Goal: Task Accomplishment & Management: Complete application form

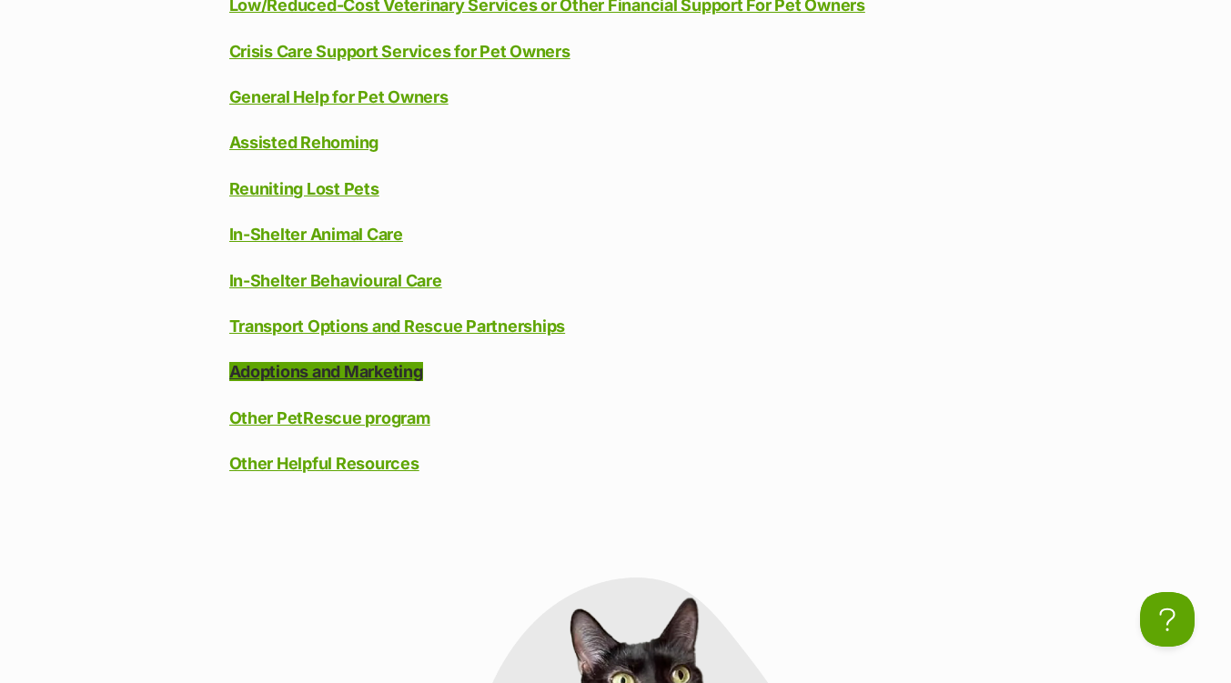
click at [368, 379] on link "Adoptions and Marketing" at bounding box center [326, 371] width 194 height 19
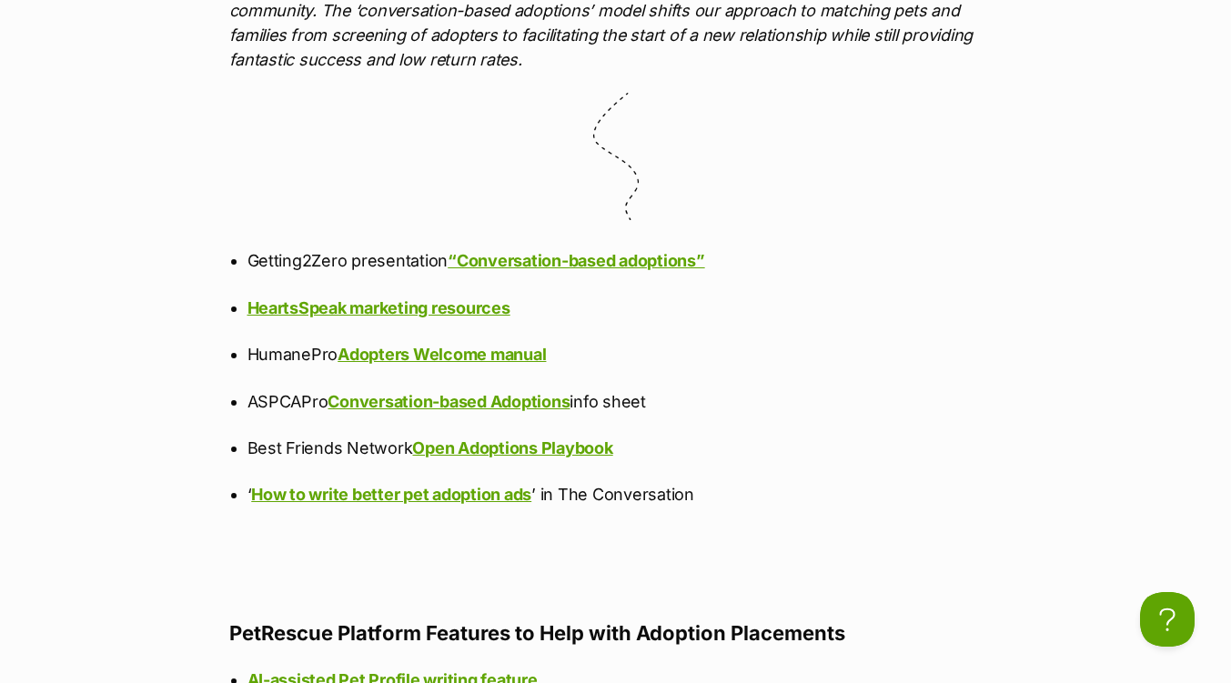
scroll to position [15111, 0]
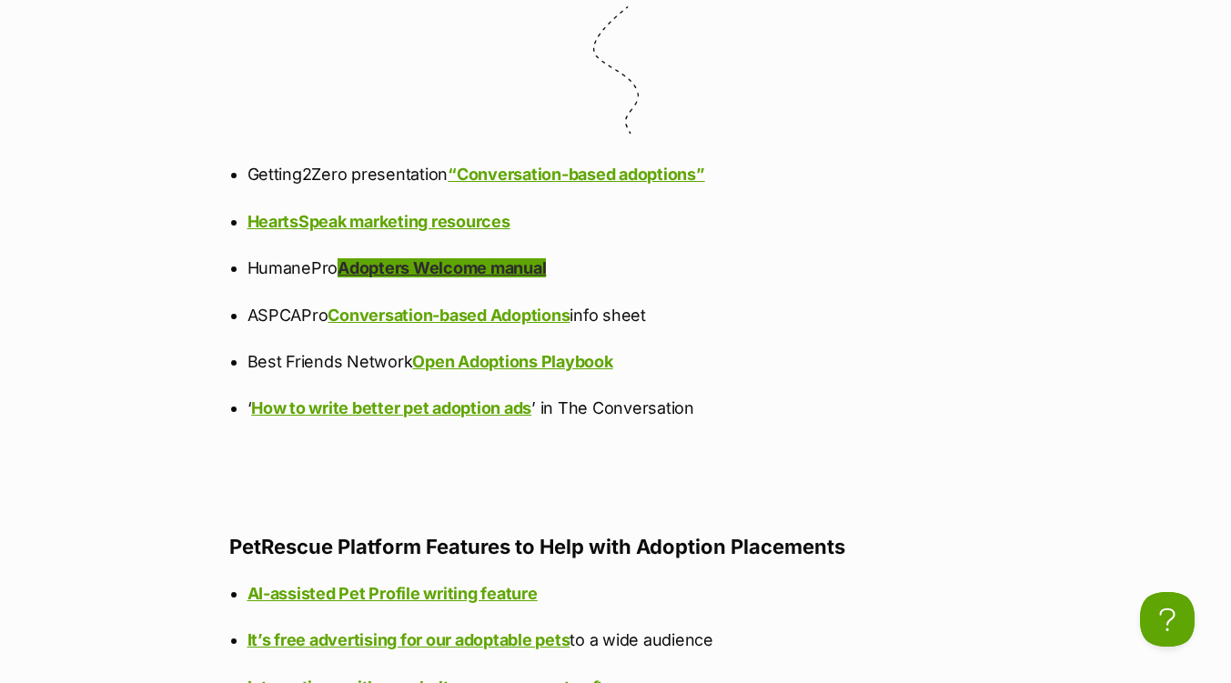
click at [449, 277] on link "Adopters Welcome manual" at bounding box center [441, 267] width 208 height 19
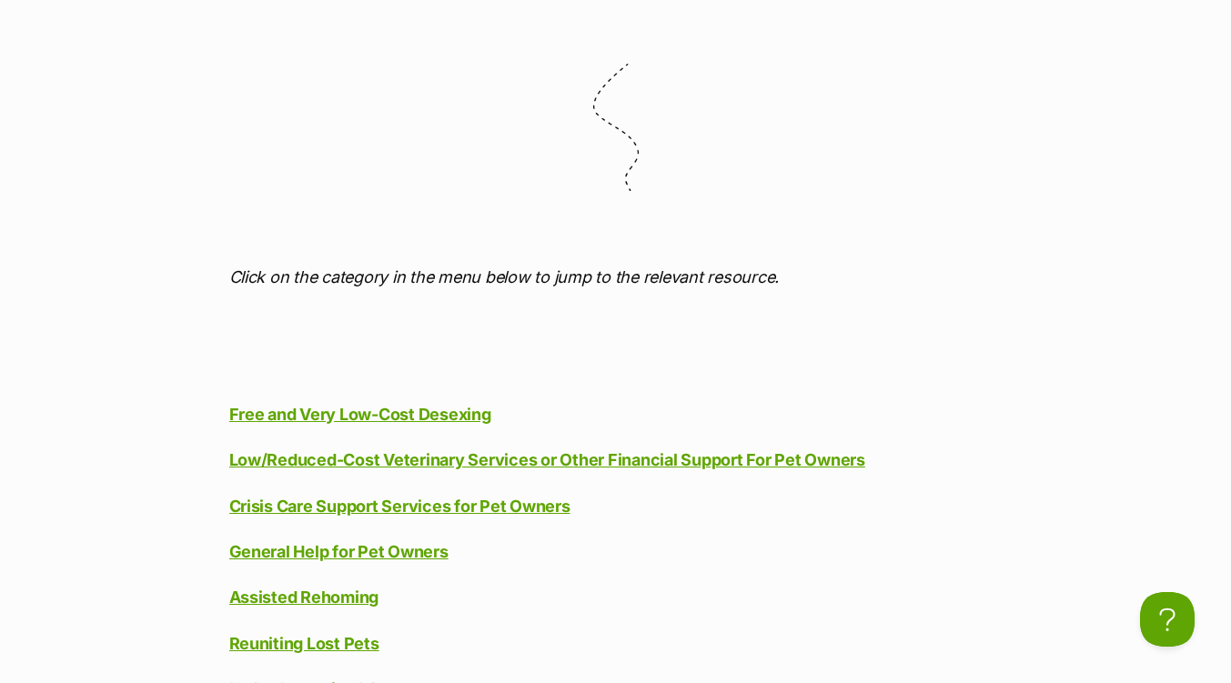
scroll to position [1091, 0]
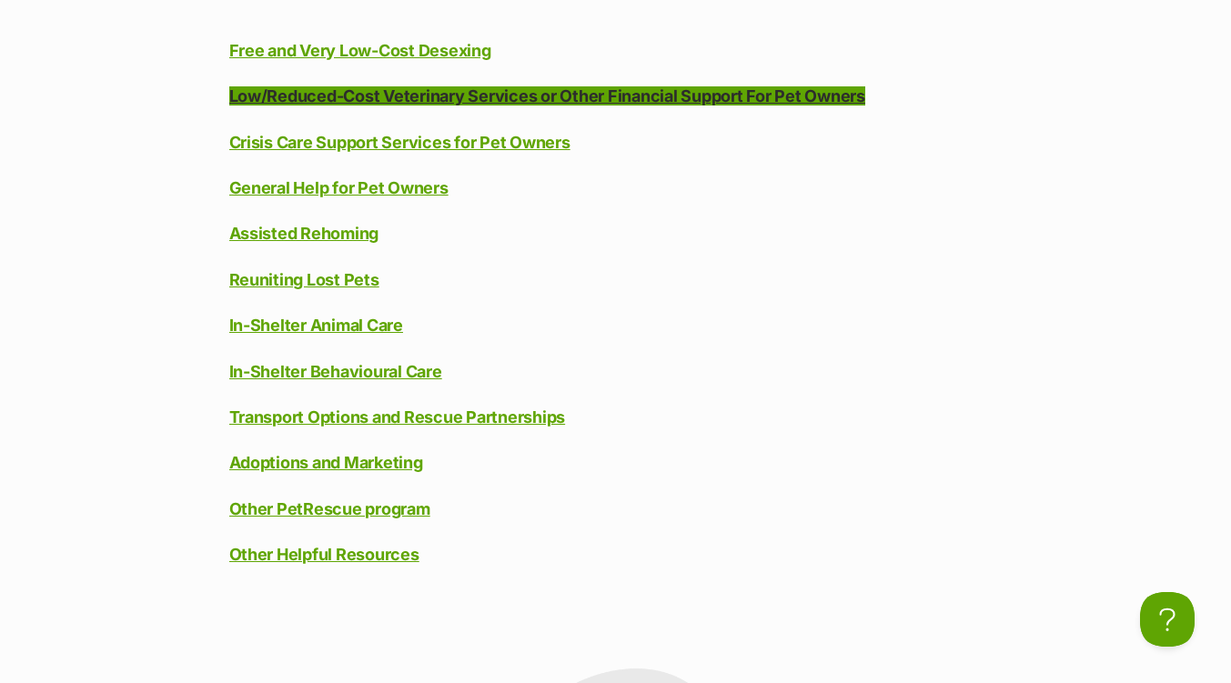
click at [657, 102] on link "Low/Reduced-Cost Veterinary Services or Other Financial Support For Pet Owners" at bounding box center [547, 95] width 636 height 19
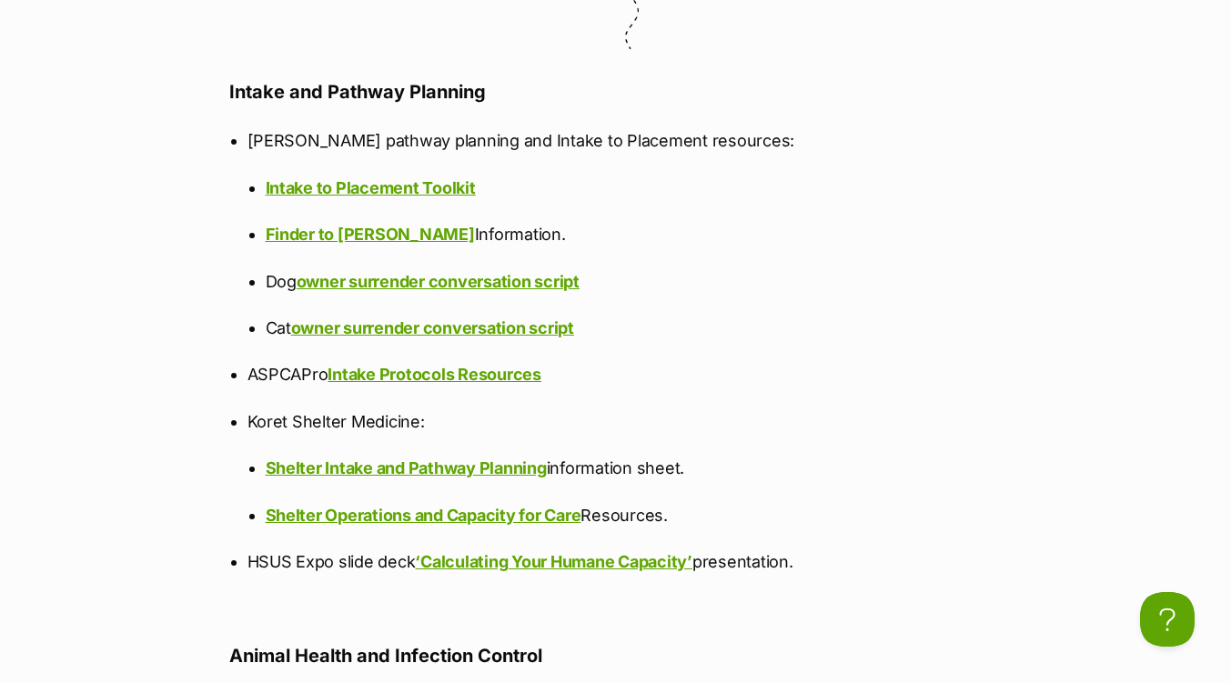
scroll to position [9720, 0]
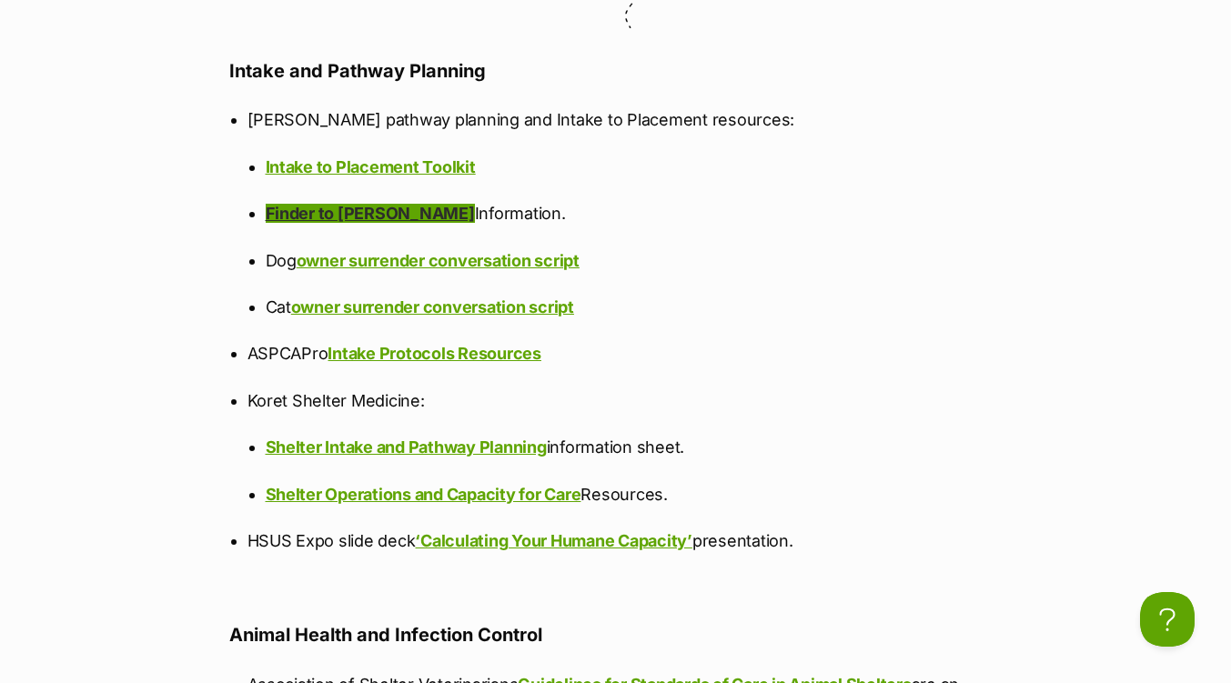
click at [323, 204] on link "Finder to Foster" at bounding box center [370, 213] width 209 height 19
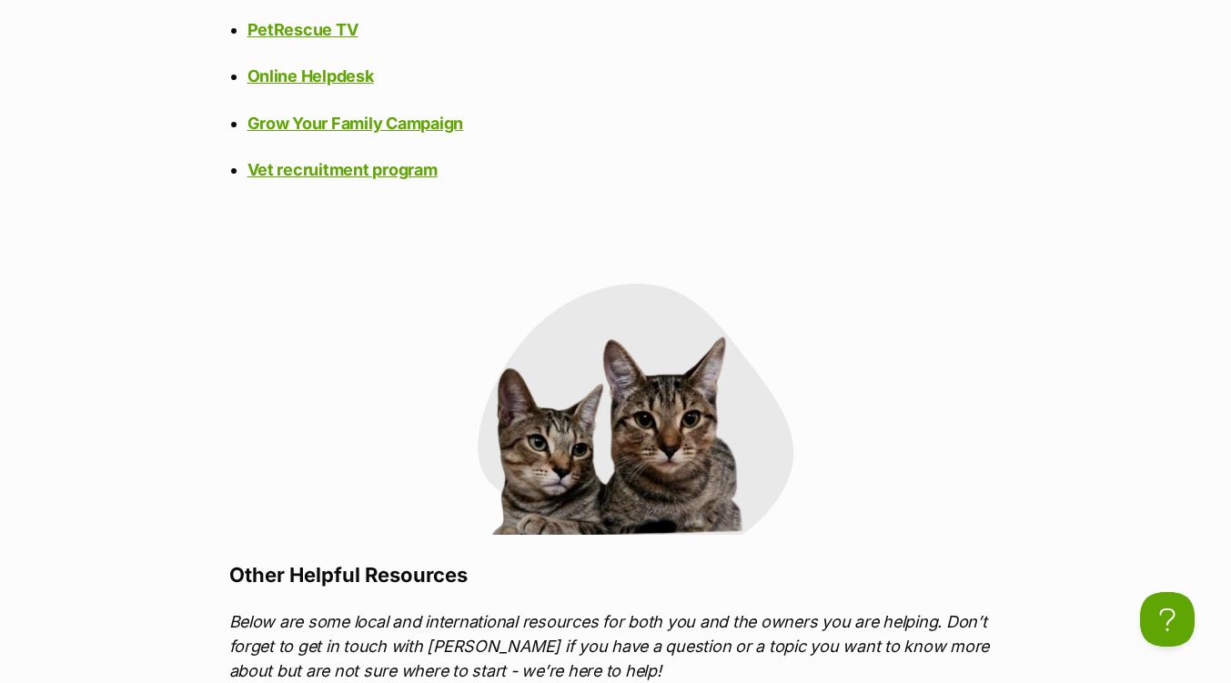
scroll to position [16814, 0]
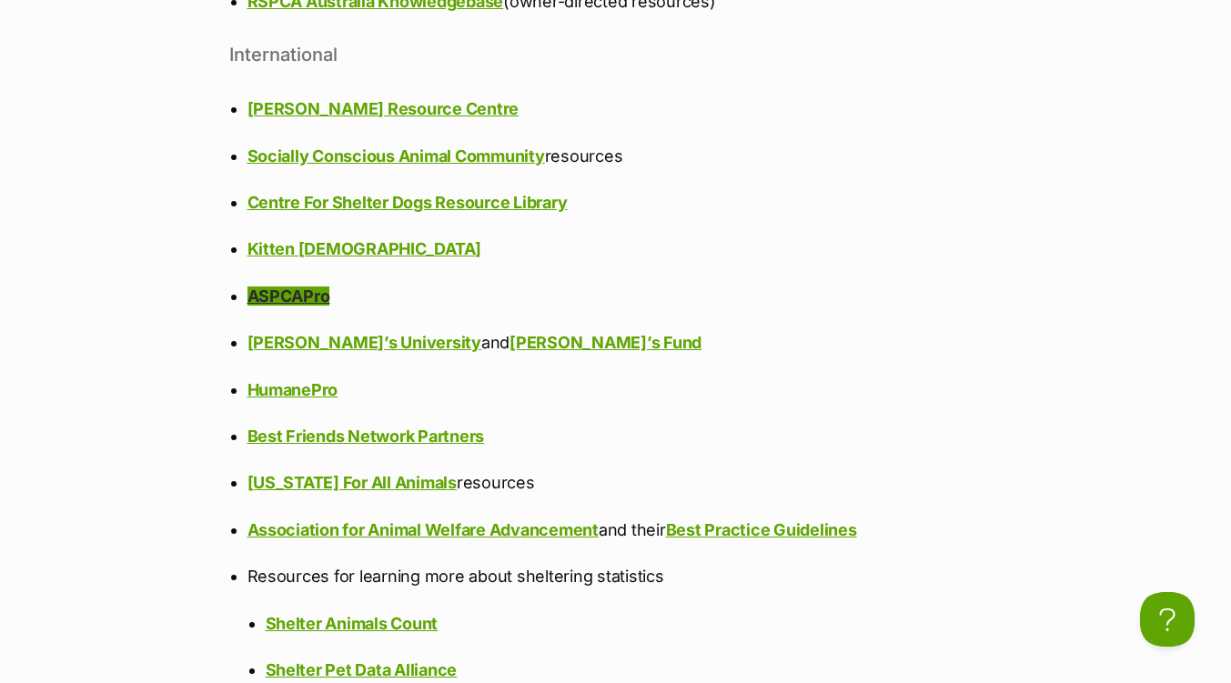
scroll to position [17427, 0]
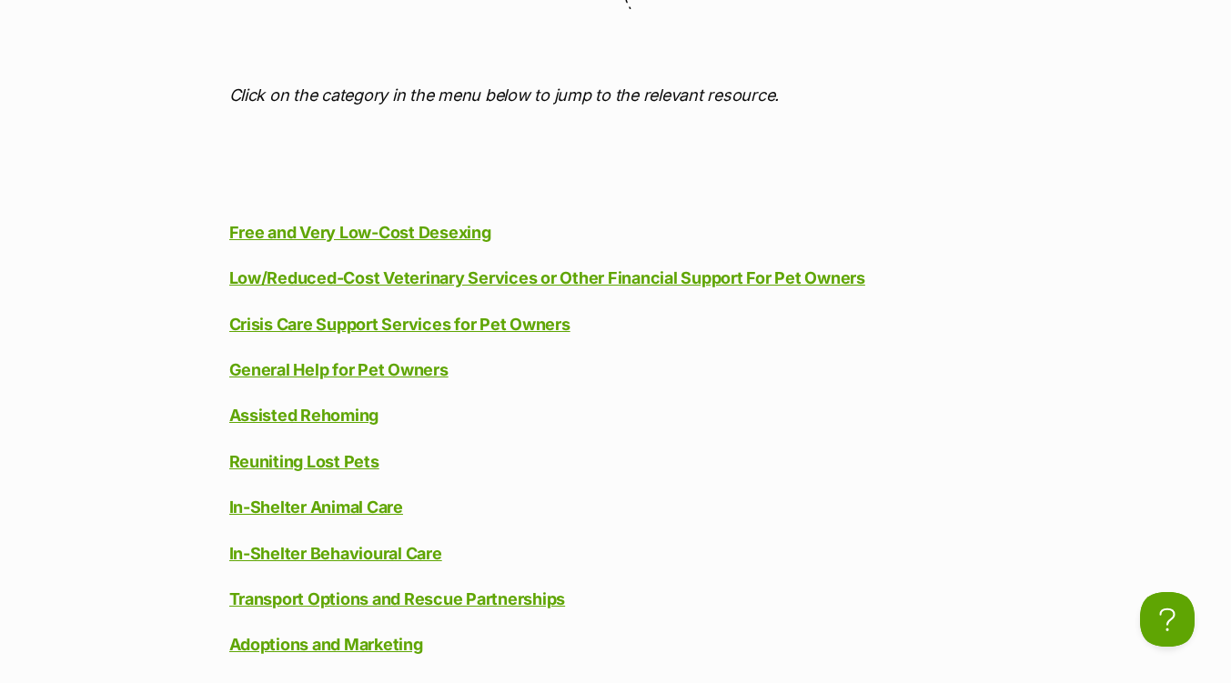
scroll to position [819, 0]
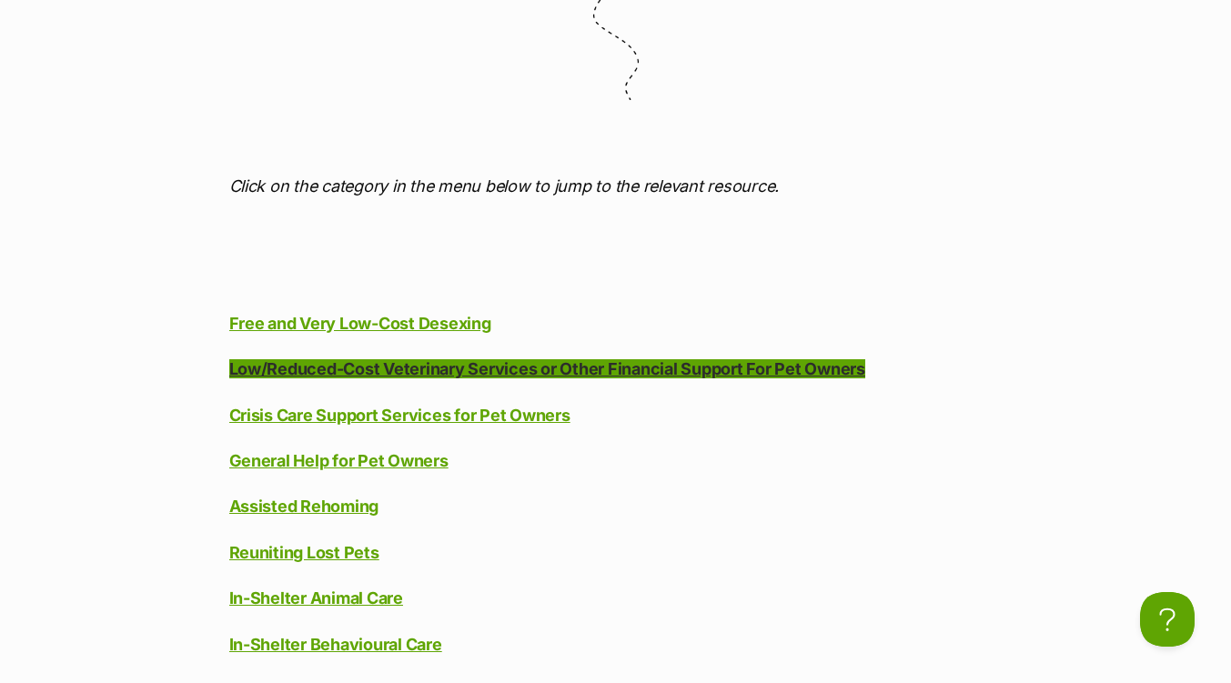
click at [704, 367] on link "Low/Reduced-Cost Veterinary Services or Other Financial Support For Pet Owners" at bounding box center [547, 368] width 636 height 19
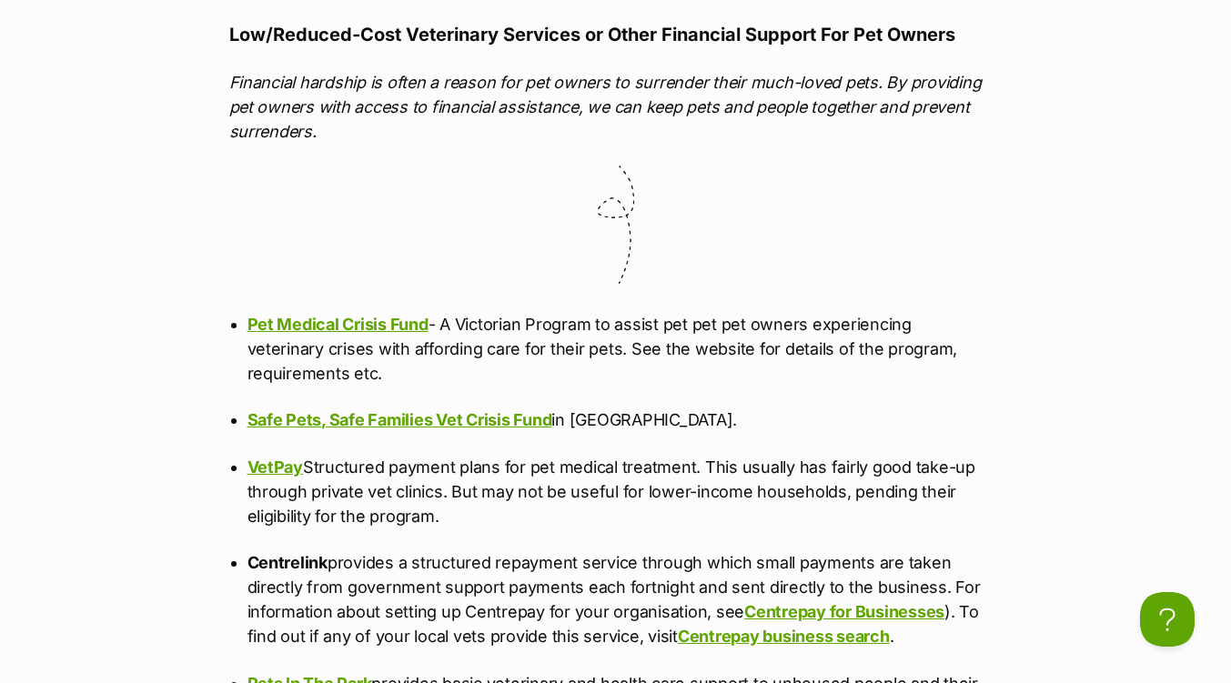
scroll to position [3535, 0]
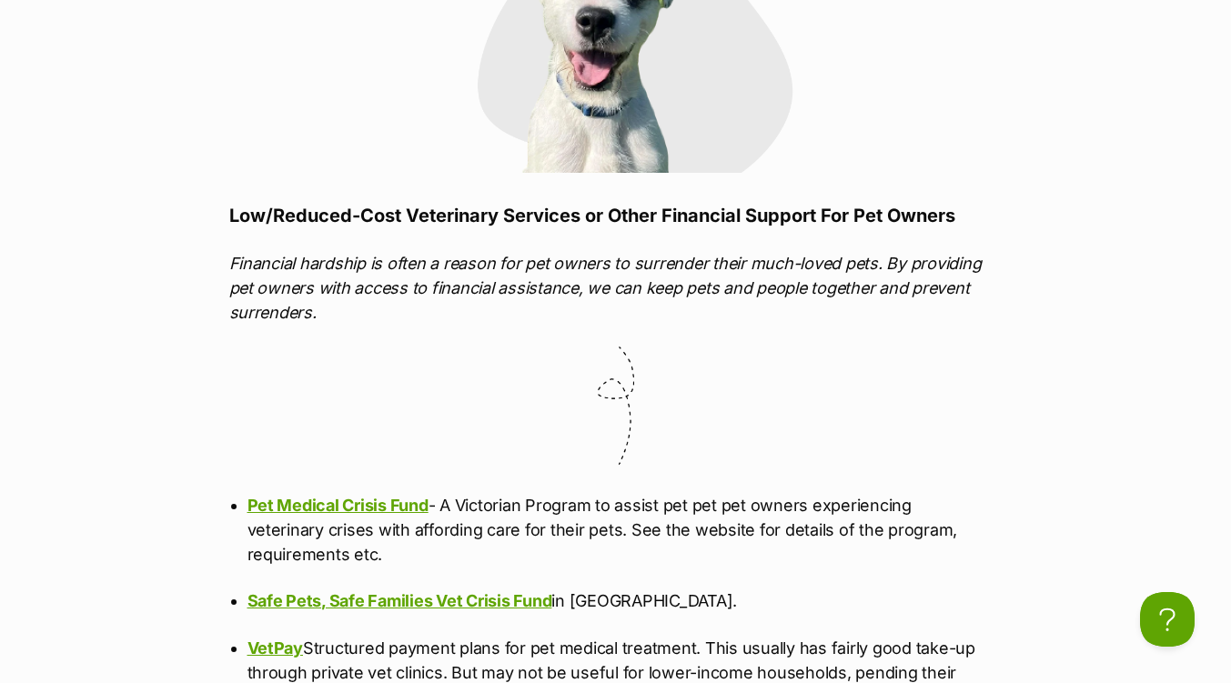
scroll to position [2898, 0]
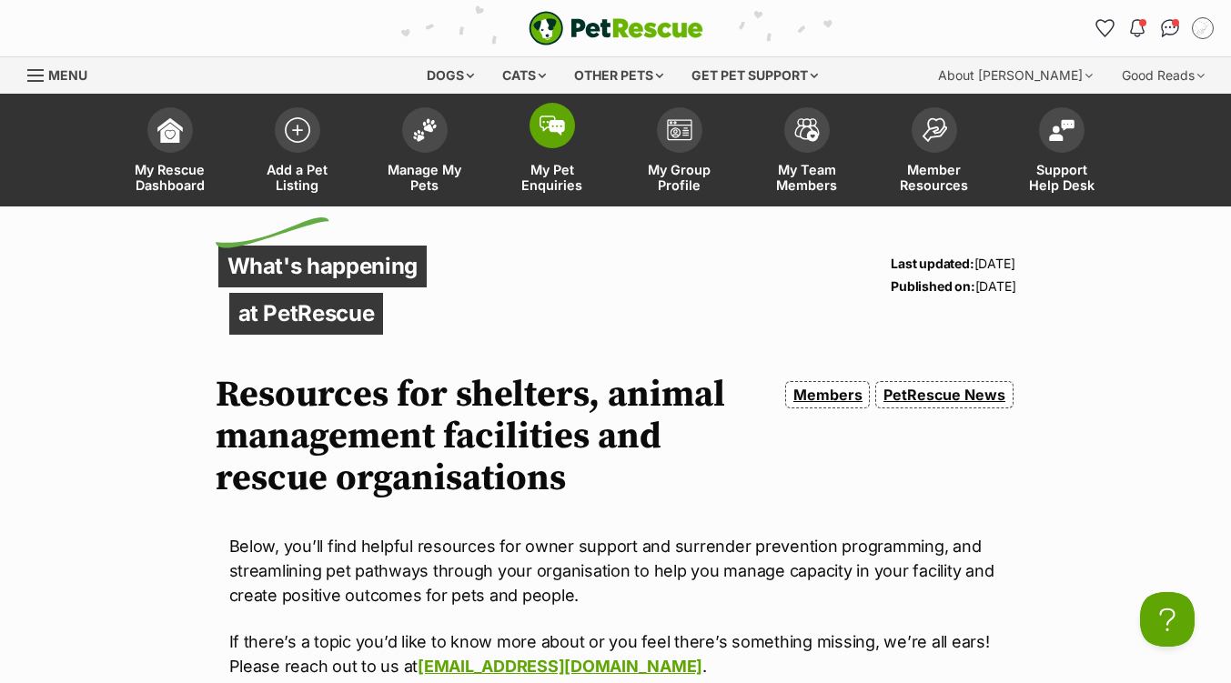
click at [550, 136] on span at bounding box center [551, 125] width 45 height 45
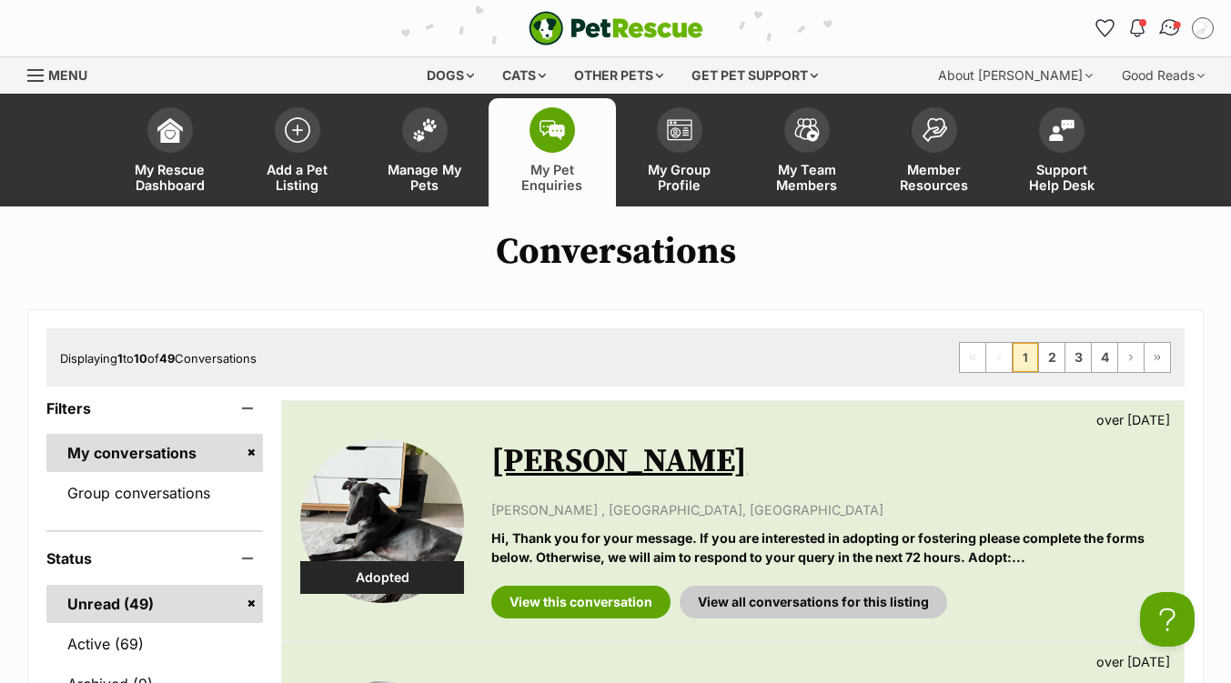
click at [1168, 25] on img "Conversations" at bounding box center [1170, 28] width 25 height 24
click at [154, 495] on link "Group conversations" at bounding box center [154, 493] width 216 height 38
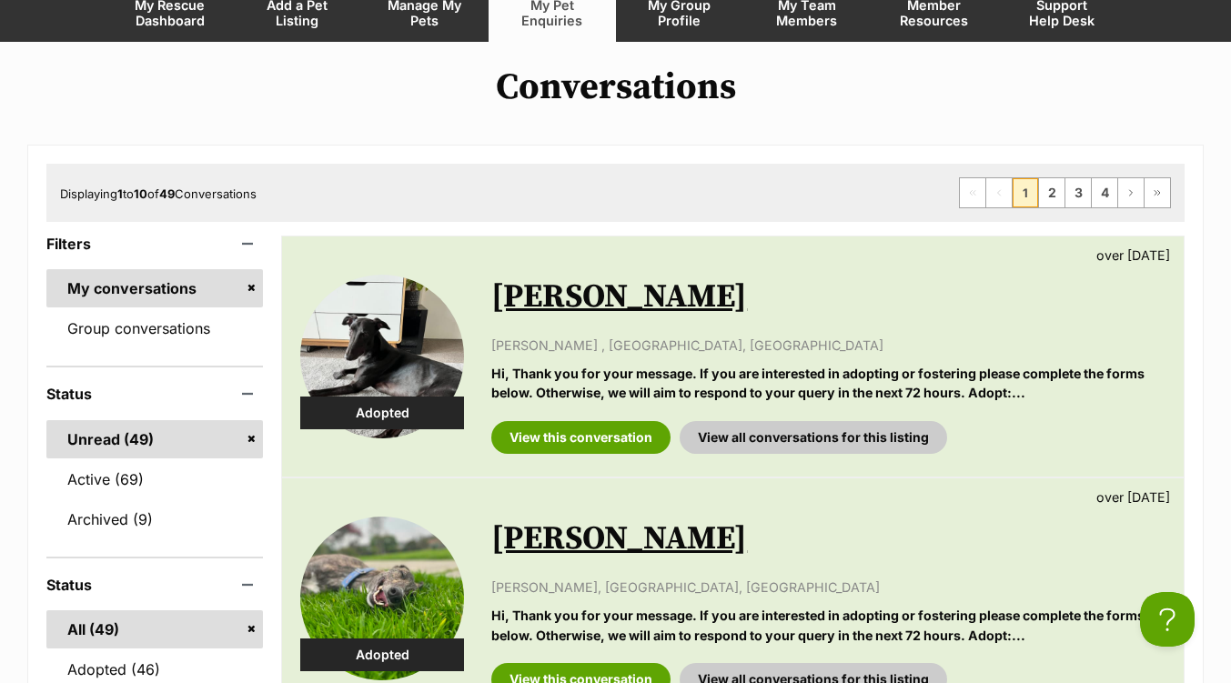
scroll to position [182, 0]
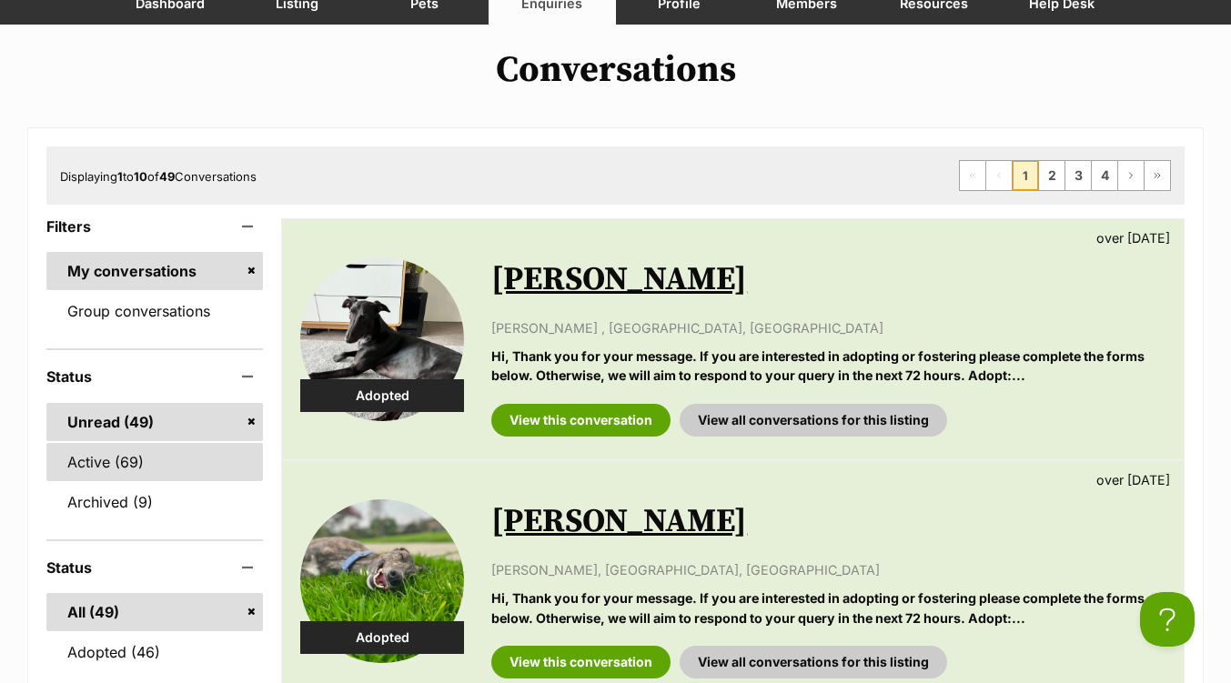
click at [107, 459] on link "Active (69)" at bounding box center [154, 462] width 216 height 38
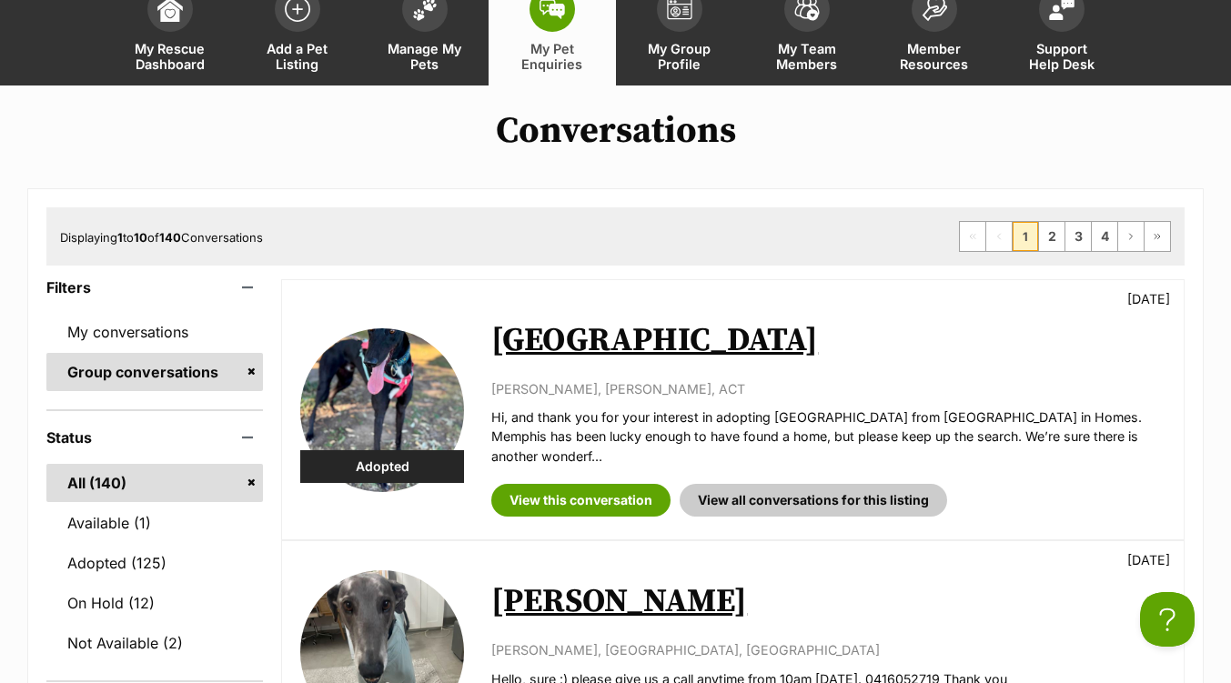
scroll to position [182, 0]
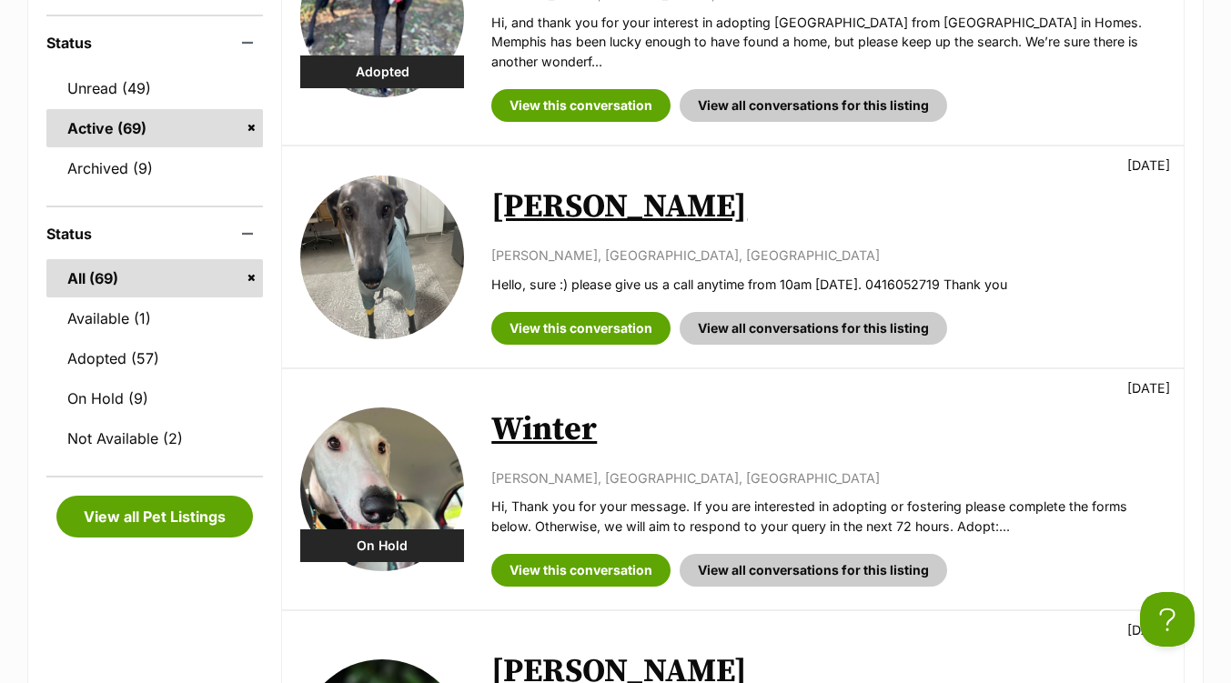
scroll to position [455, 0]
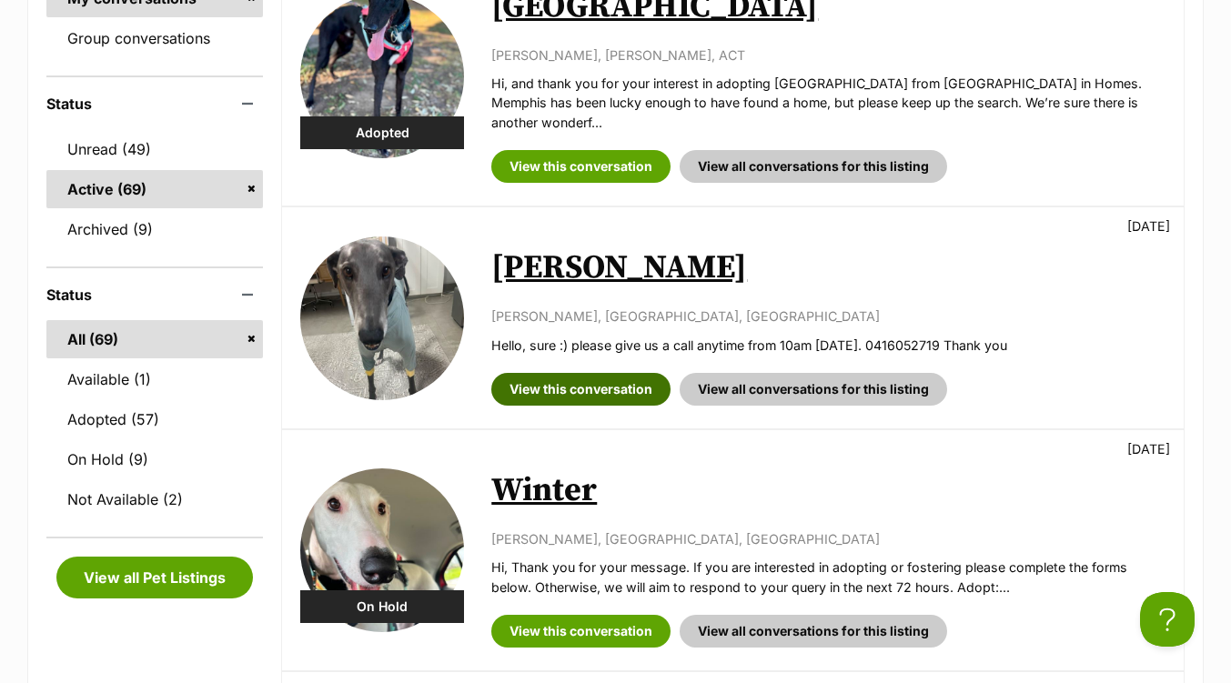
click at [572, 373] on link "View this conversation" at bounding box center [580, 389] width 179 height 33
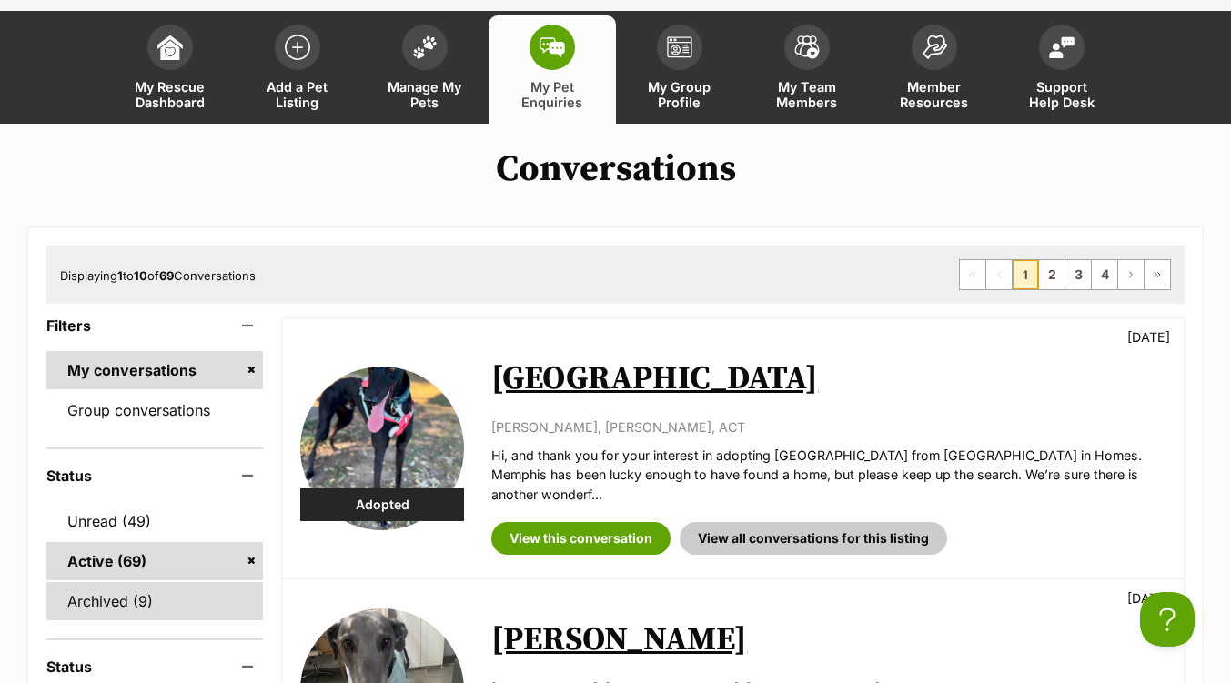
scroll to position [182, 0]
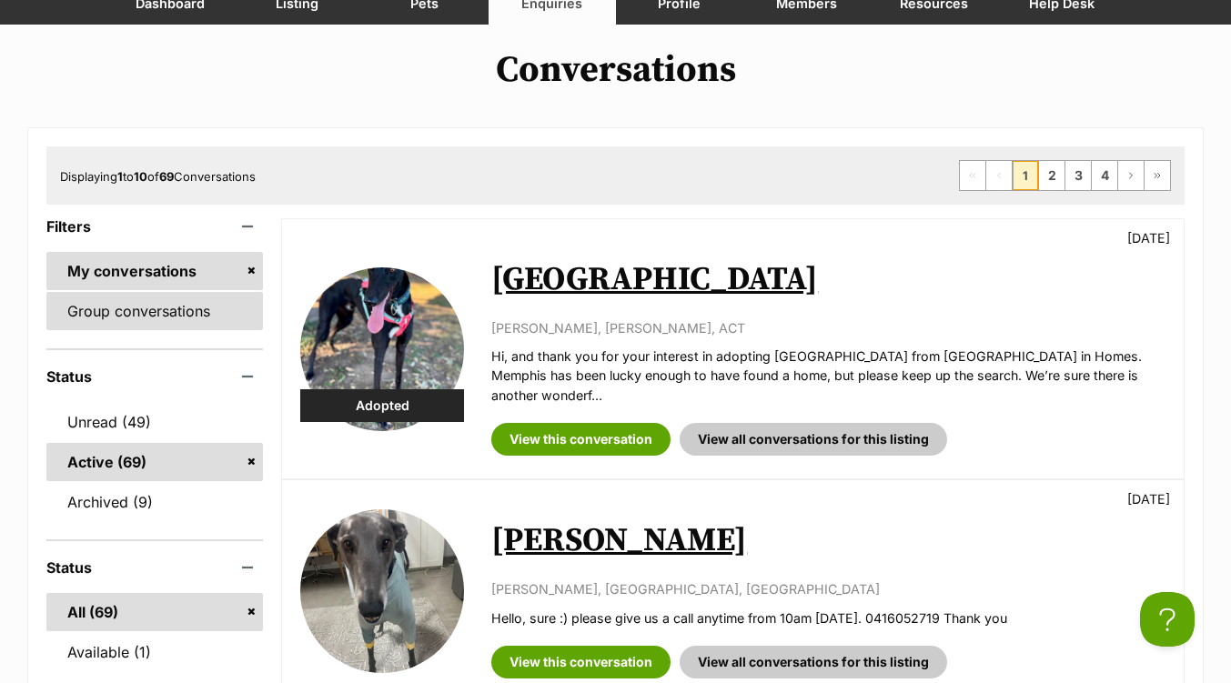
click at [151, 309] on link "Group conversations" at bounding box center [154, 311] width 216 height 38
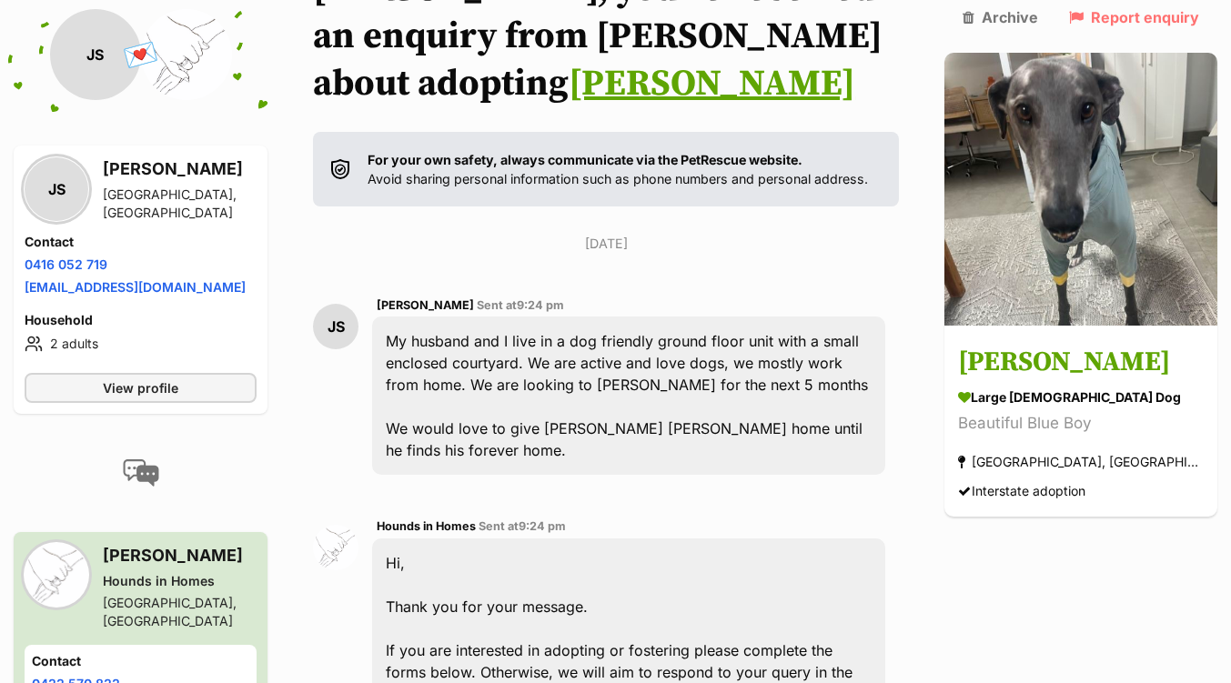
scroll to position [455, 0]
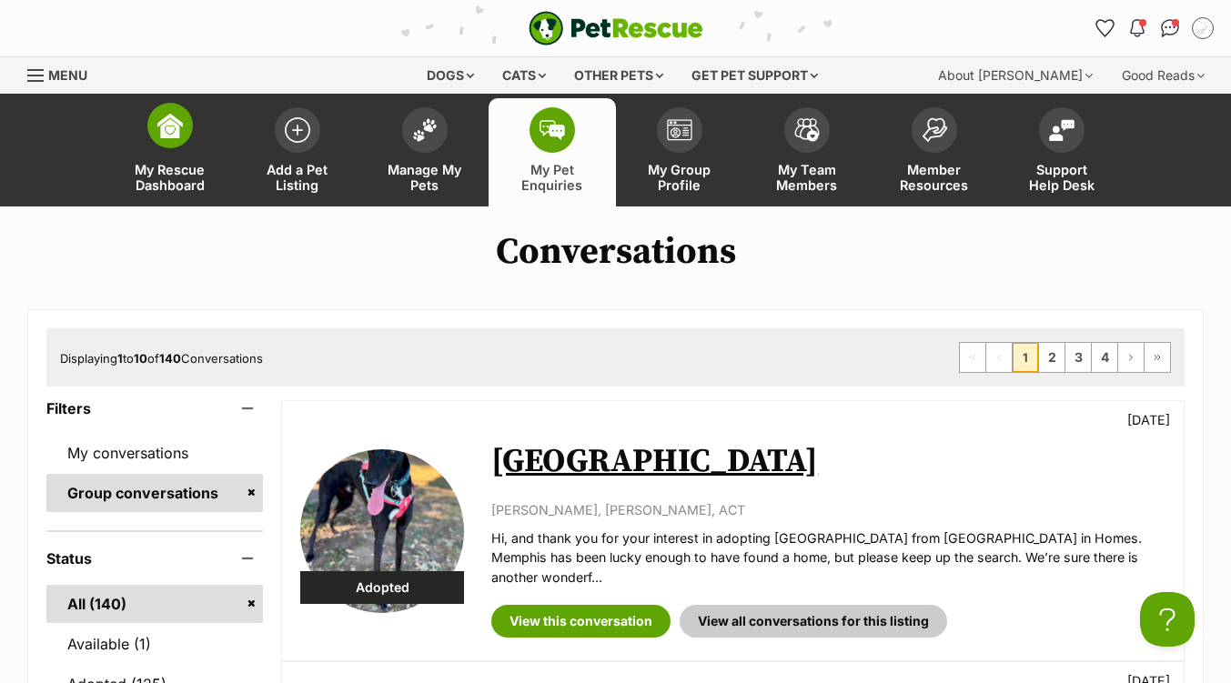
click at [162, 136] on img at bounding box center [169, 125] width 25 height 25
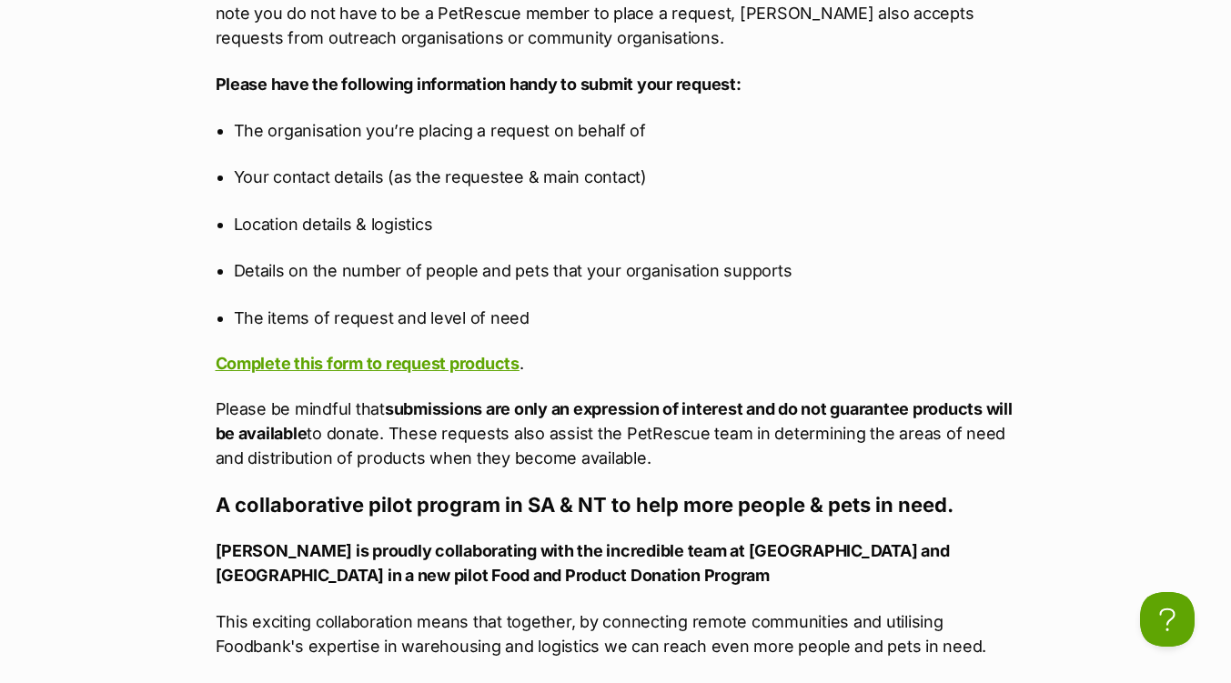
scroll to position [1910, 0]
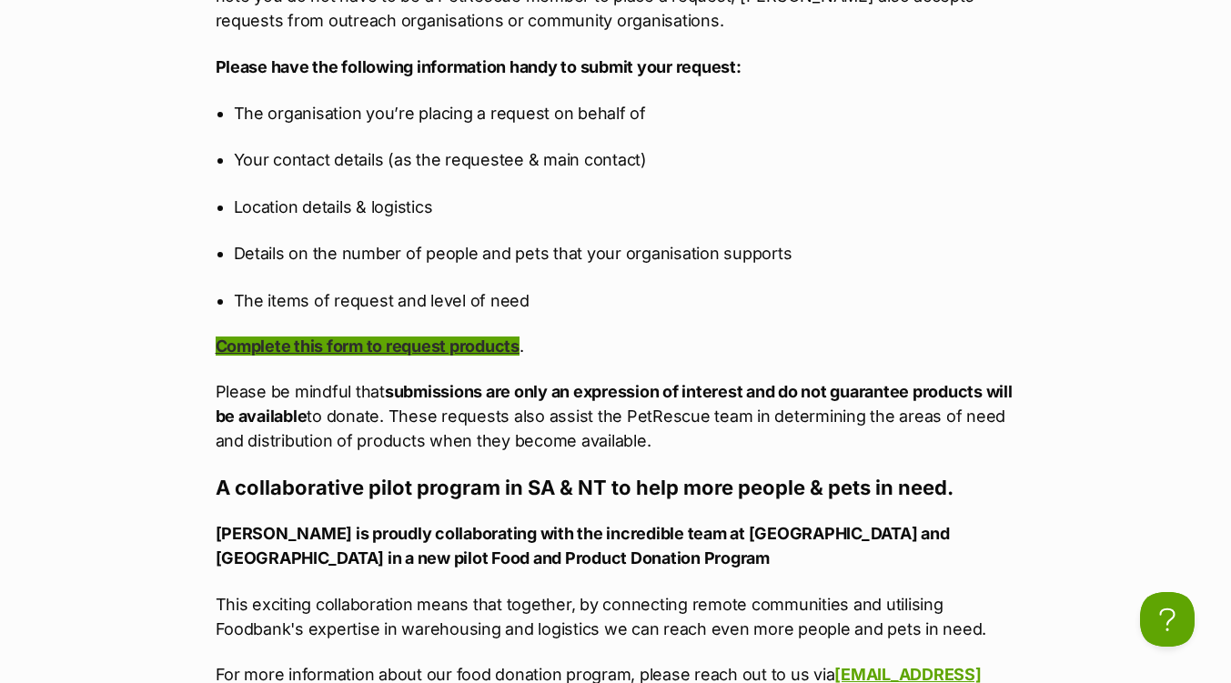
click at [424, 356] on link "Complete this form to request products" at bounding box center [368, 346] width 304 height 19
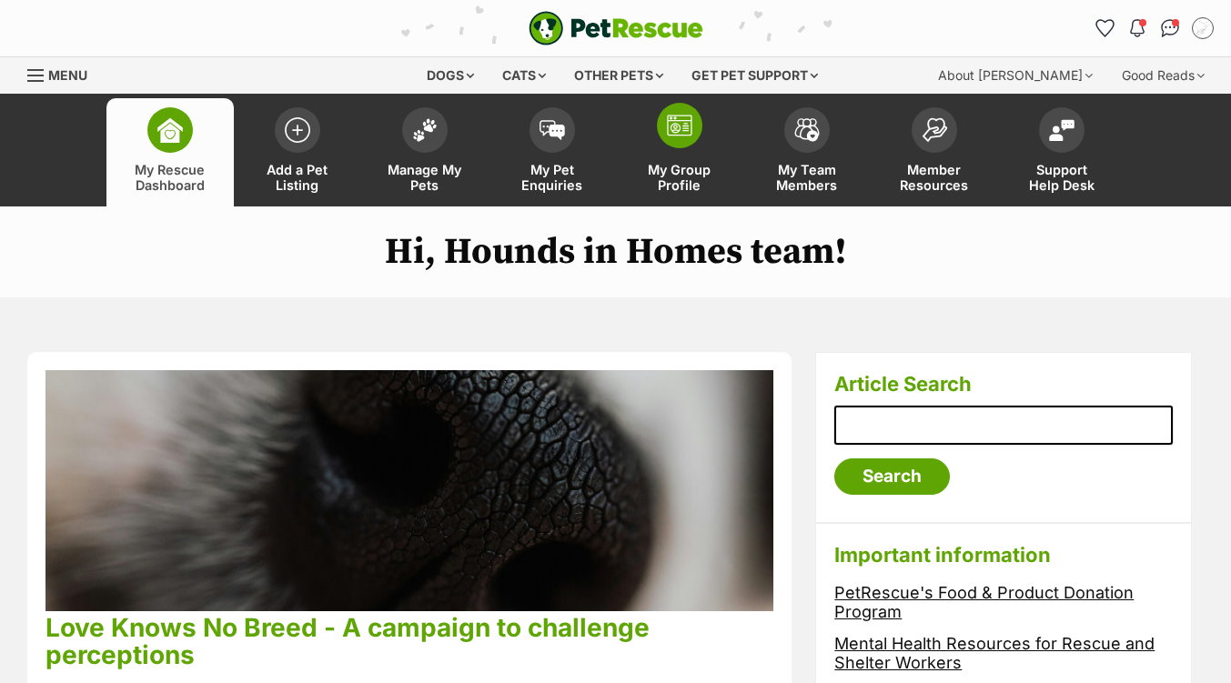
click at [680, 136] on span at bounding box center [679, 125] width 45 height 45
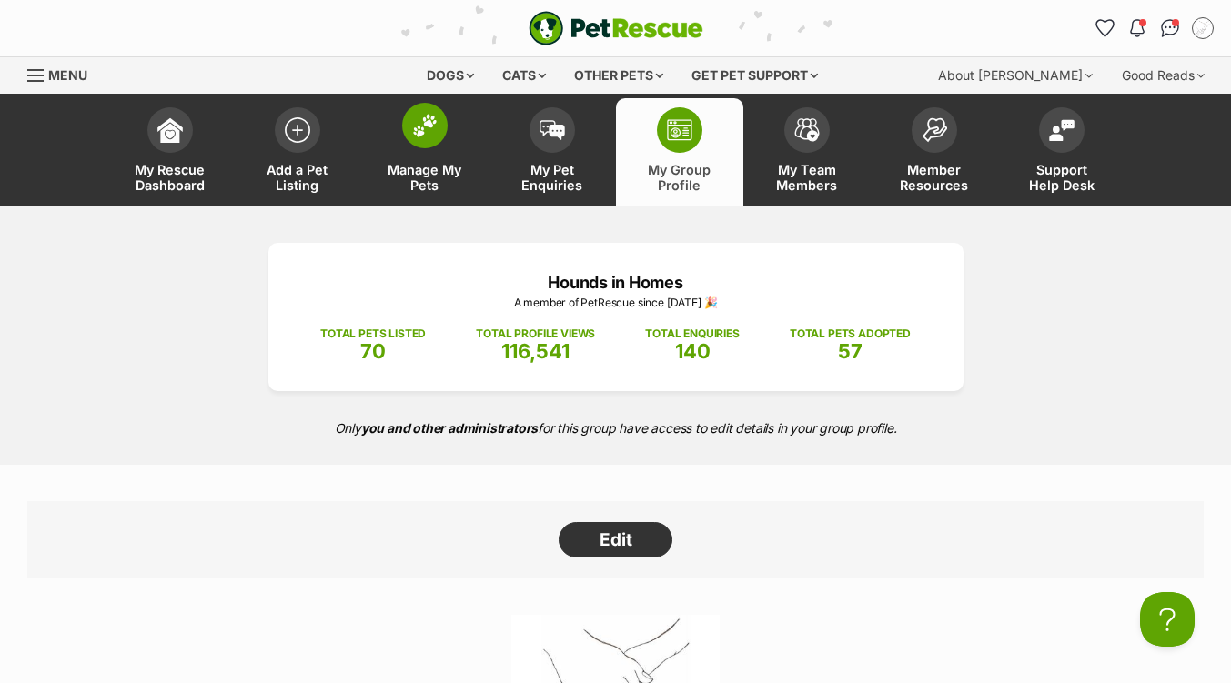
click at [420, 152] on link "Manage My Pets" at bounding box center [424, 152] width 127 height 108
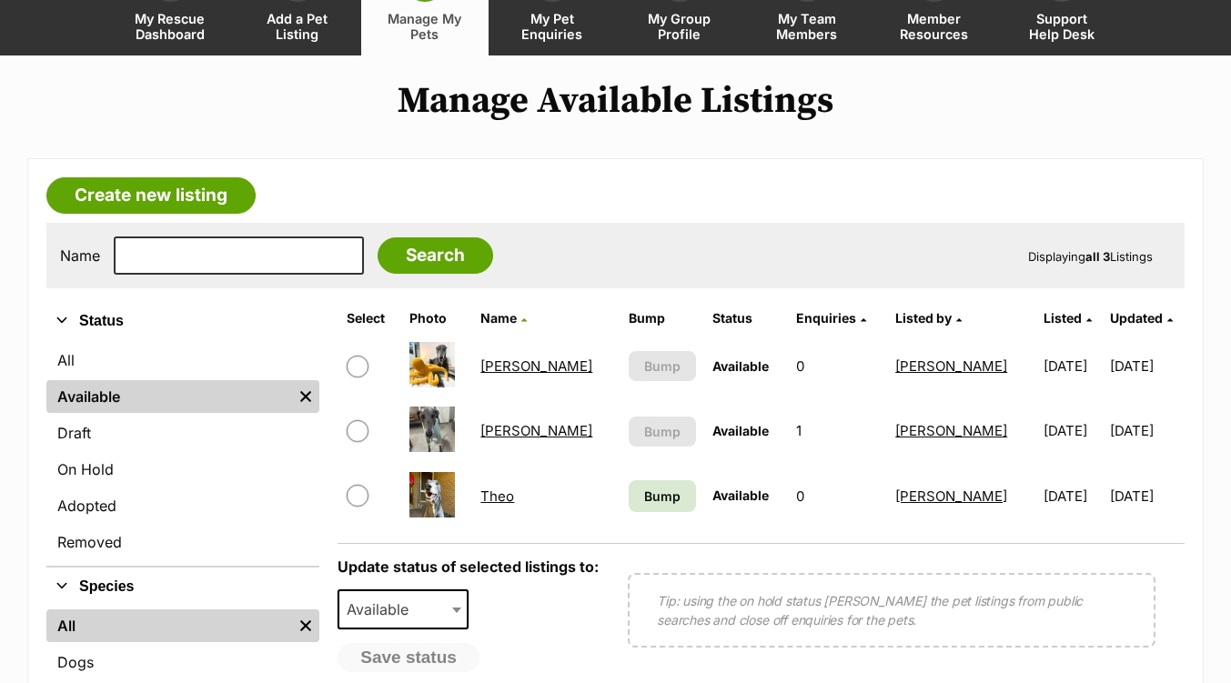
scroll to position [182, 0]
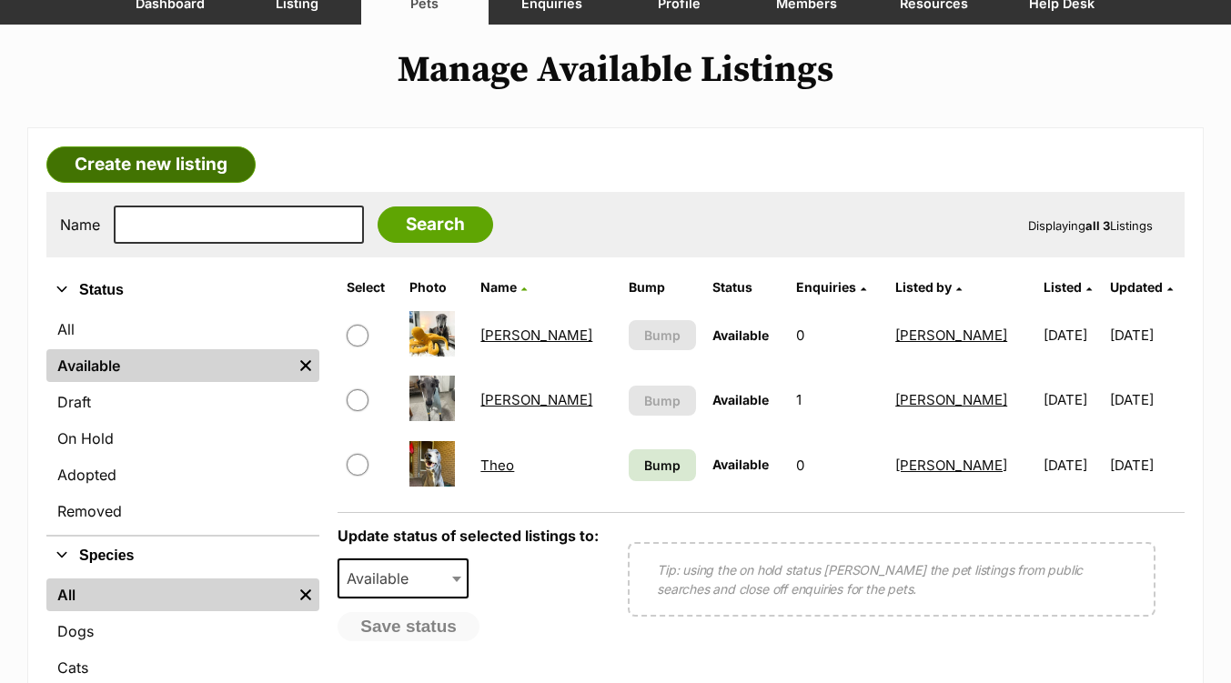
click at [162, 174] on link "Create new listing" at bounding box center [150, 164] width 209 height 36
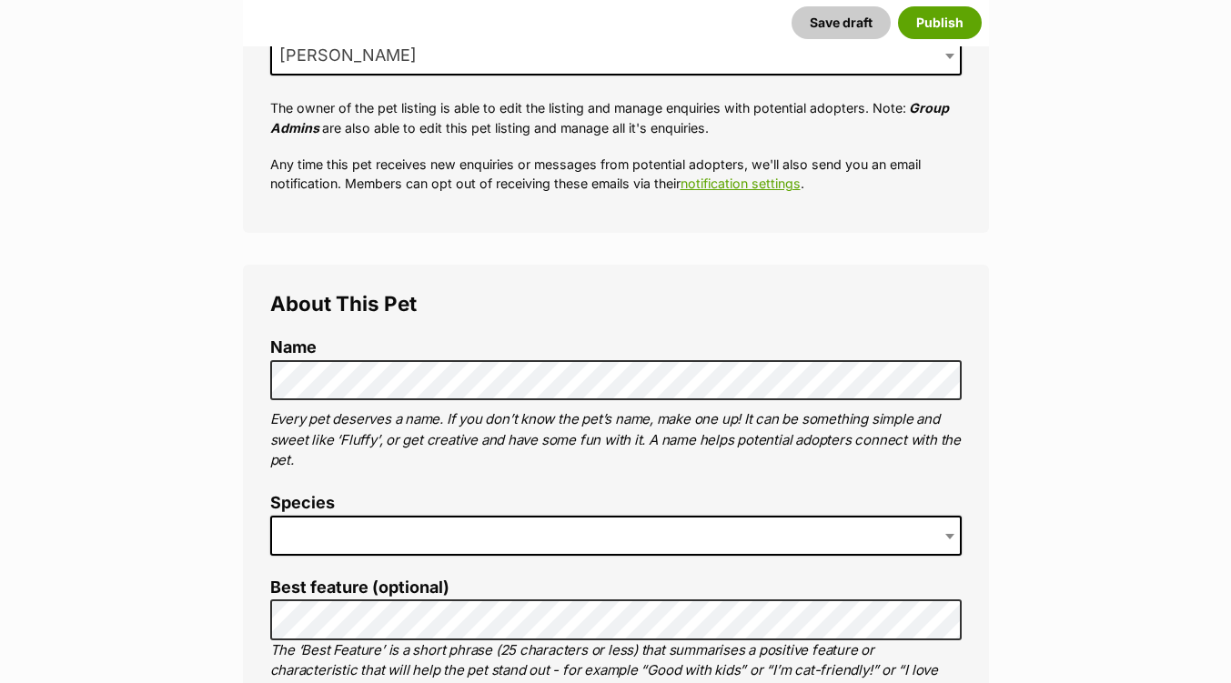
scroll to position [455, 0]
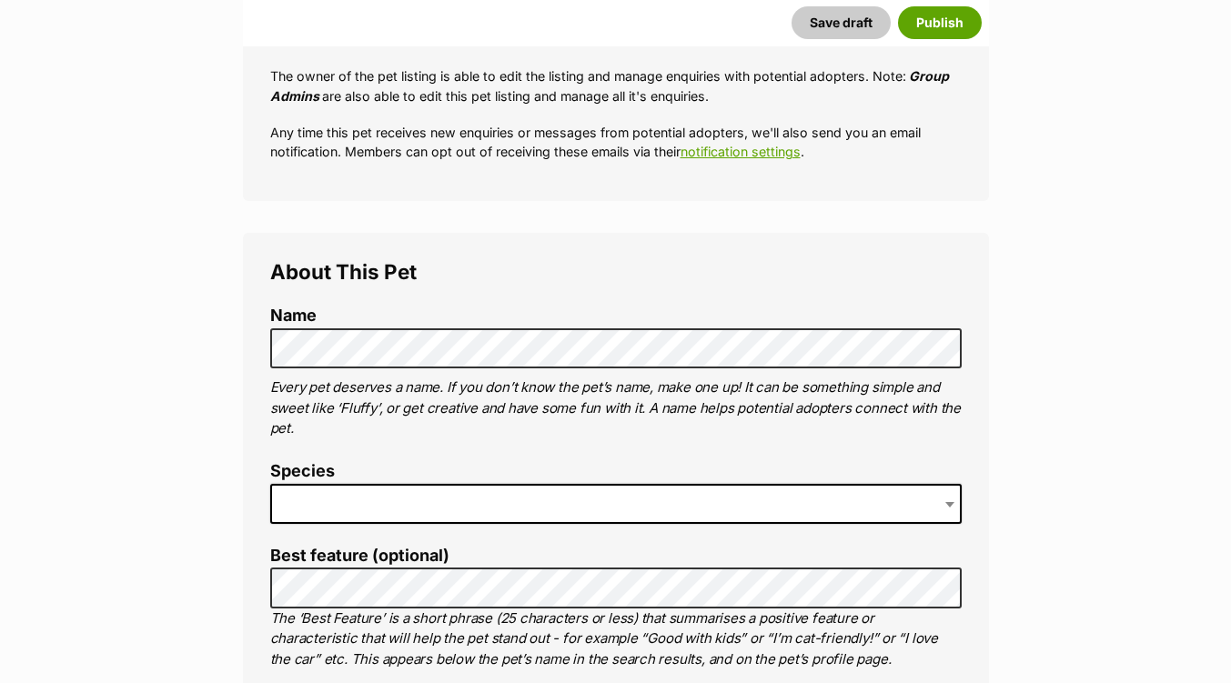
click at [316, 508] on span at bounding box center [615, 504] width 691 height 40
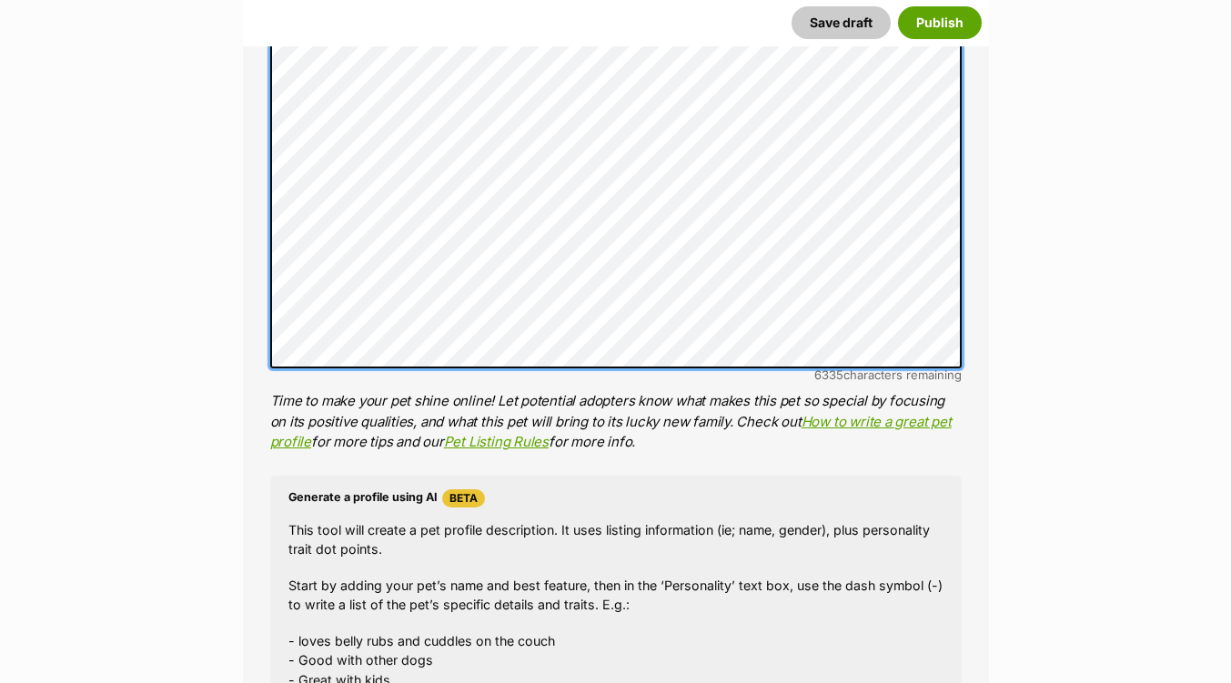
scroll to position [1765, 0]
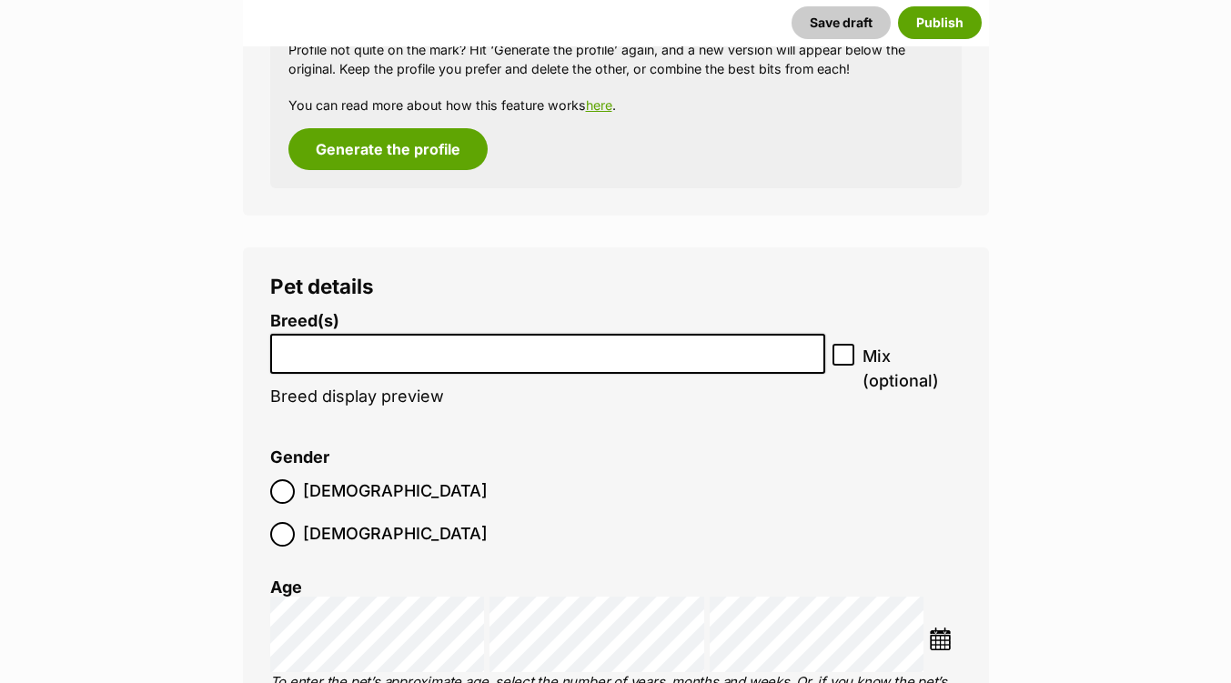
scroll to position [2584, 0]
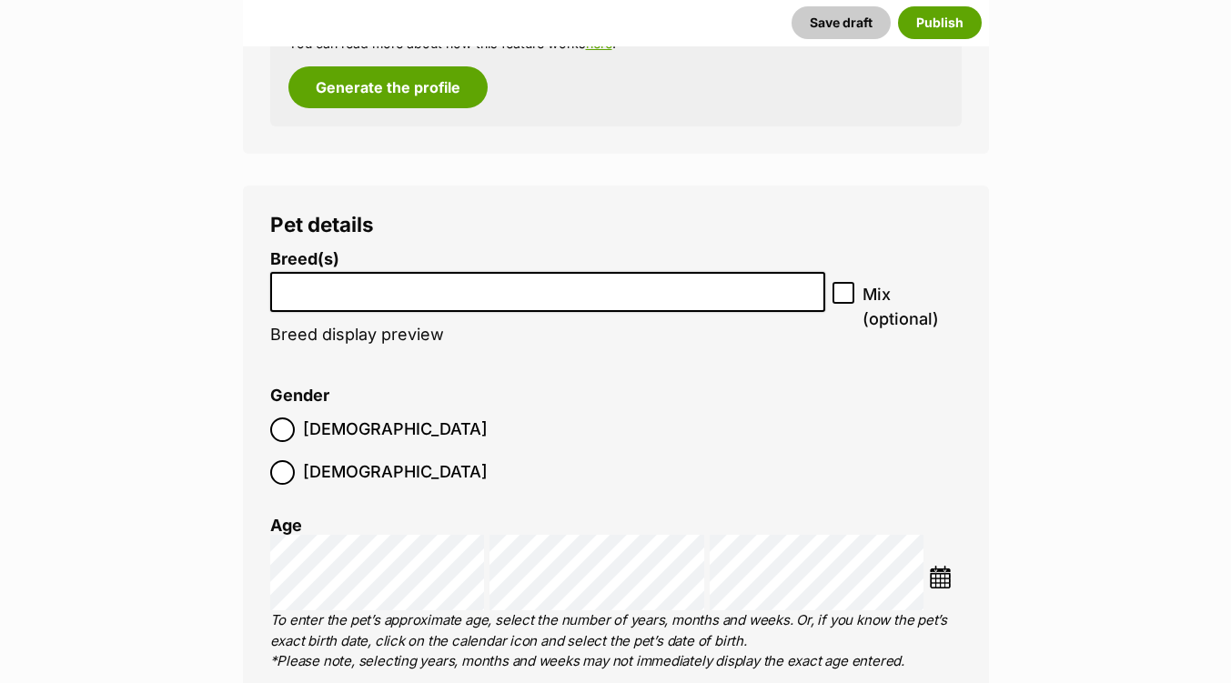
click at [304, 296] on input "search" at bounding box center [548, 287] width 543 height 19
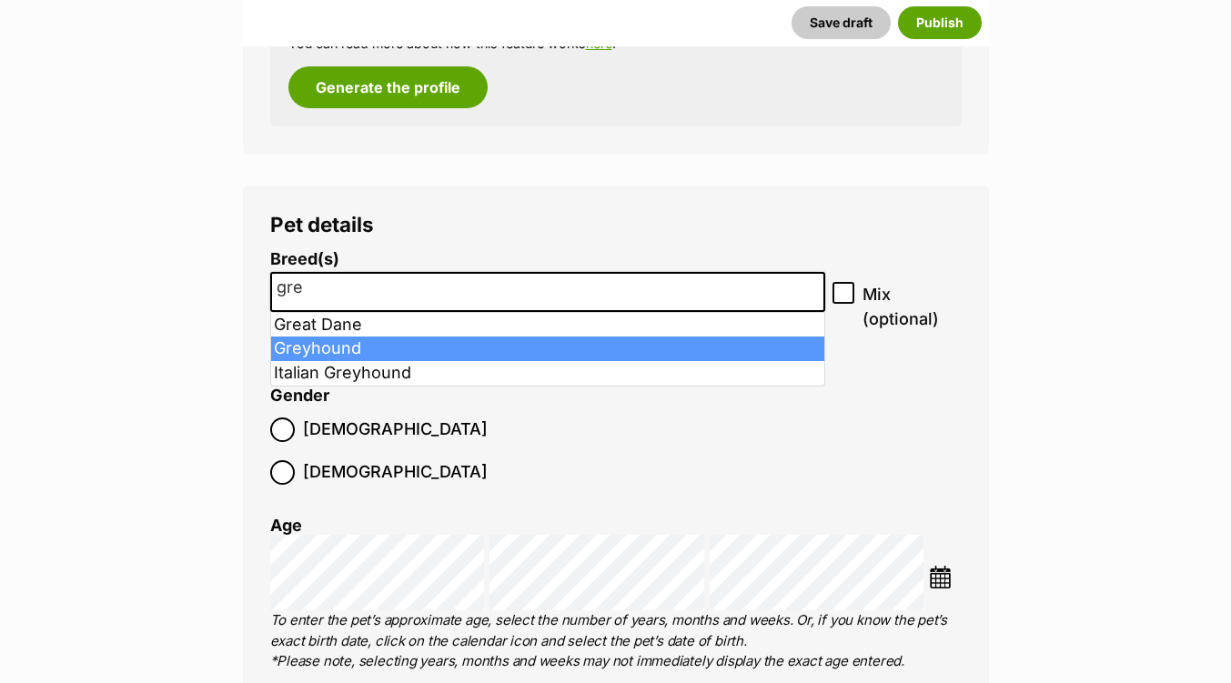
type input "gre"
select select "101"
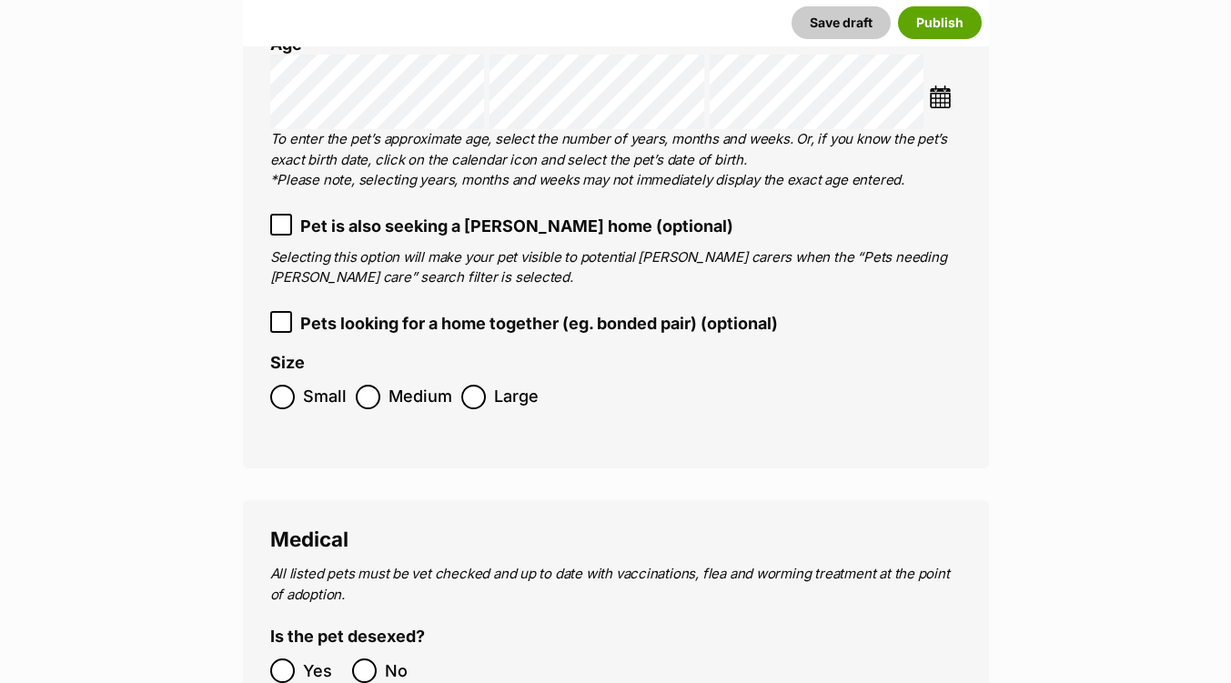
scroll to position [3130, 0]
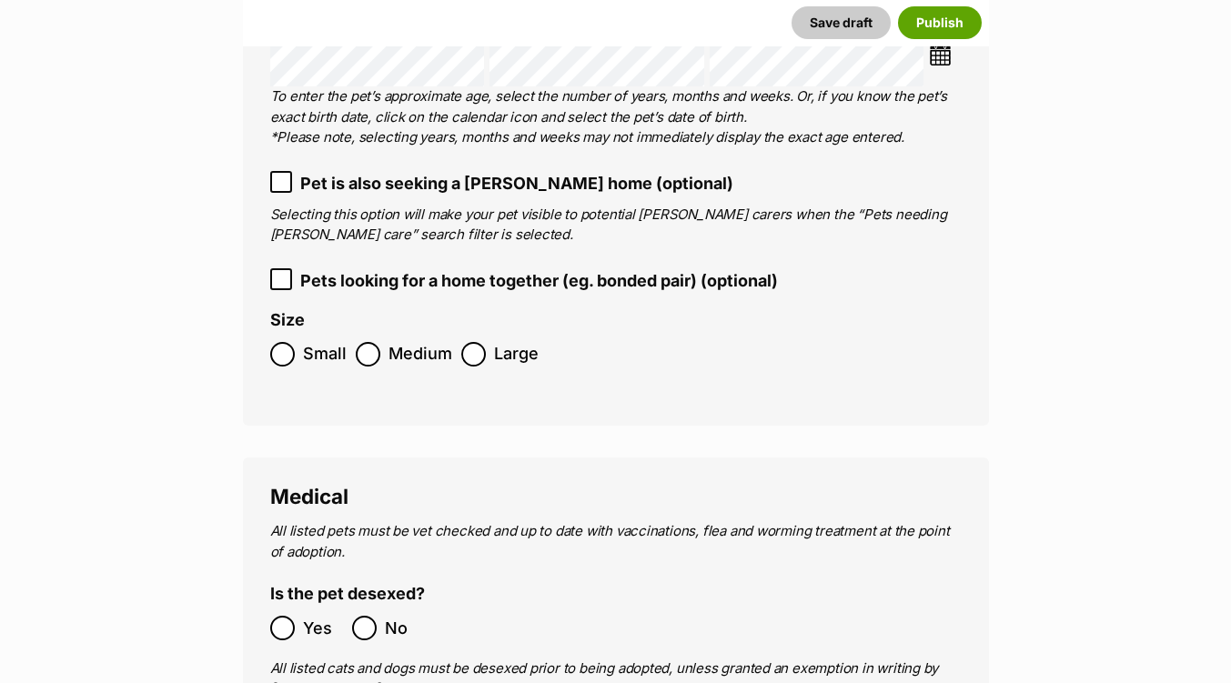
click at [385, 342] on label "Medium" at bounding box center [404, 354] width 96 height 25
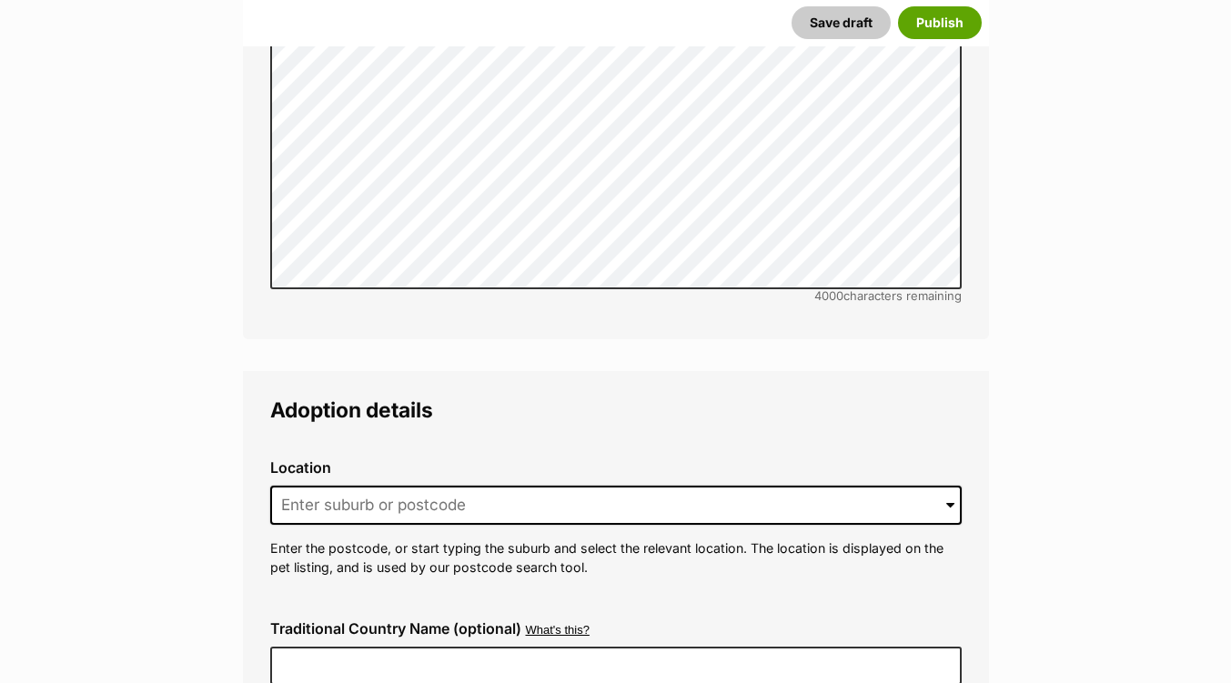
scroll to position [4585, 0]
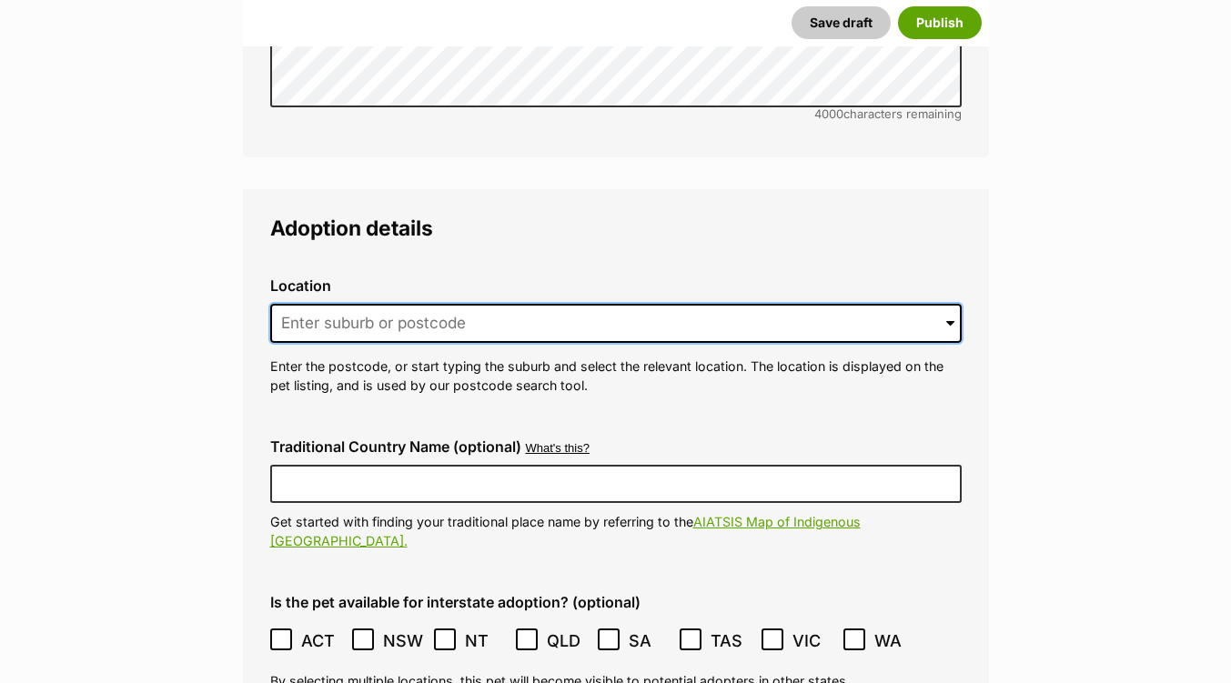
click at [306, 304] on input at bounding box center [615, 324] width 691 height 40
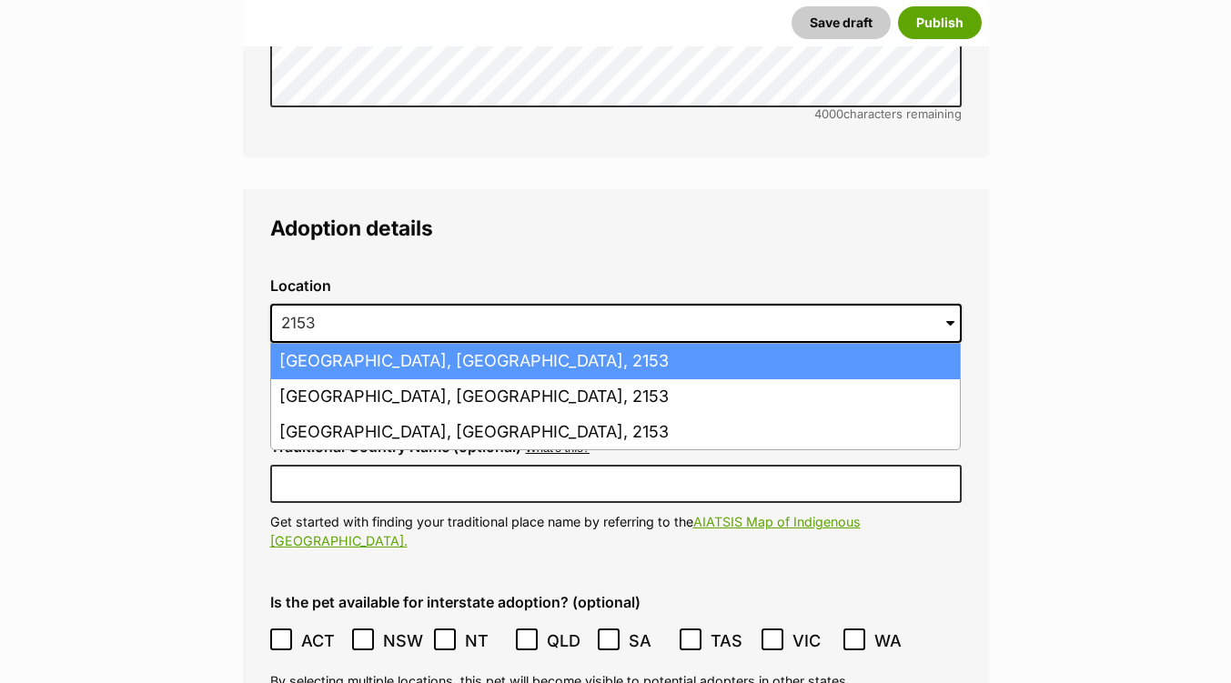
click at [338, 344] on li "Baulkham Hills, New South Wales, 2153" at bounding box center [615, 361] width 689 height 35
type input "Baulkham Hills, New South Wales, 2153"
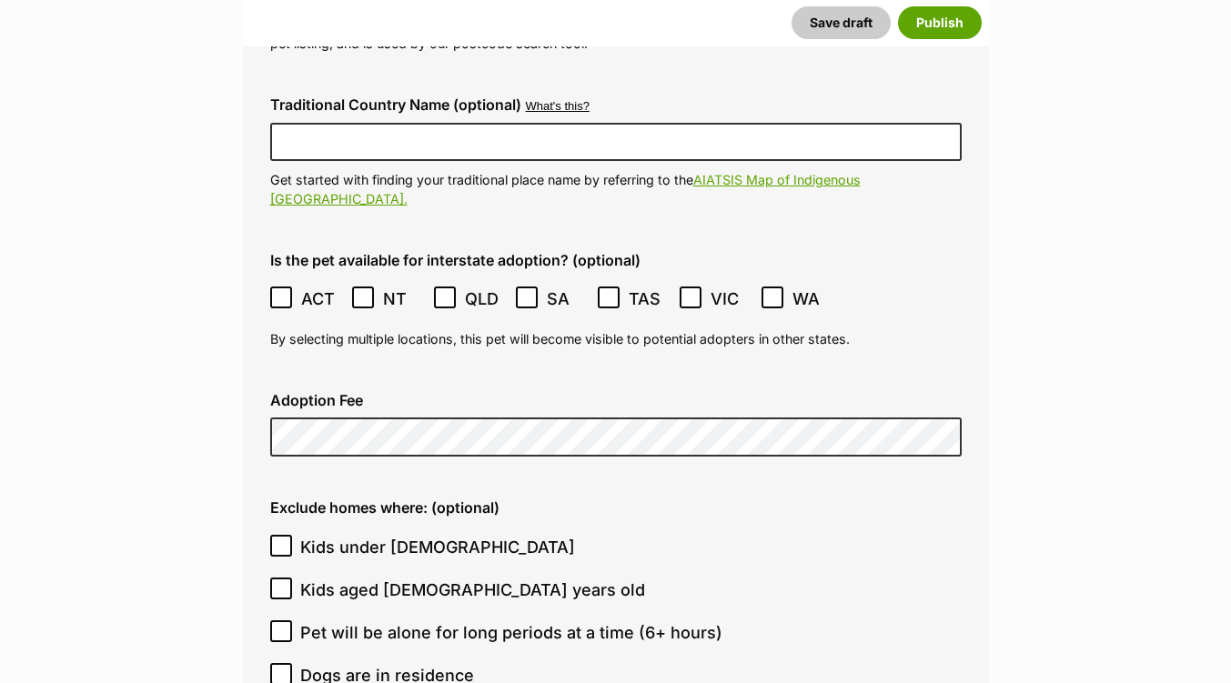
scroll to position [4949, 0]
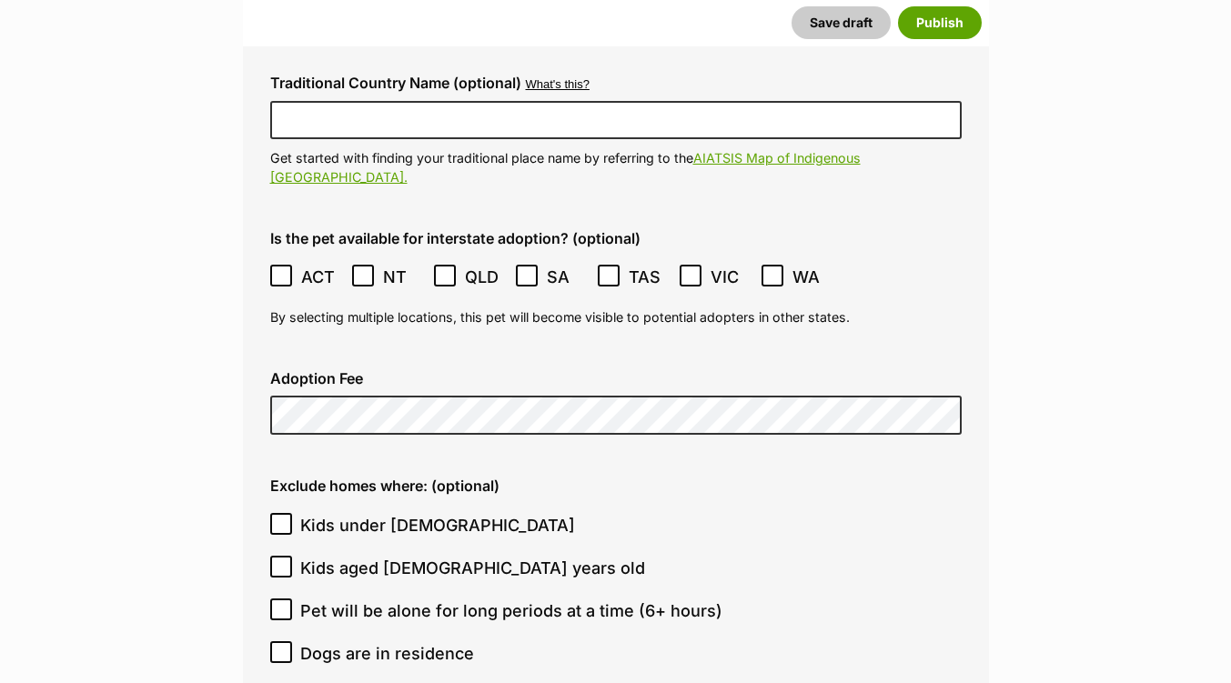
click at [280, 269] on icon at bounding box center [281, 275] width 13 height 13
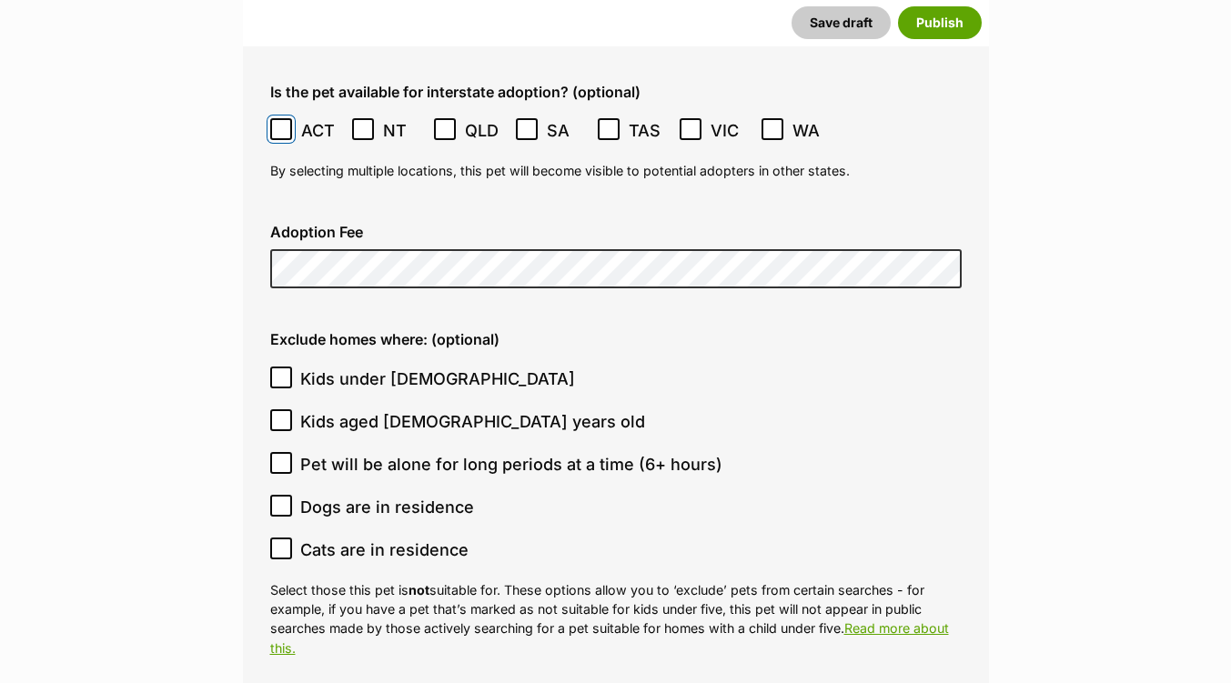
scroll to position [5131, 0]
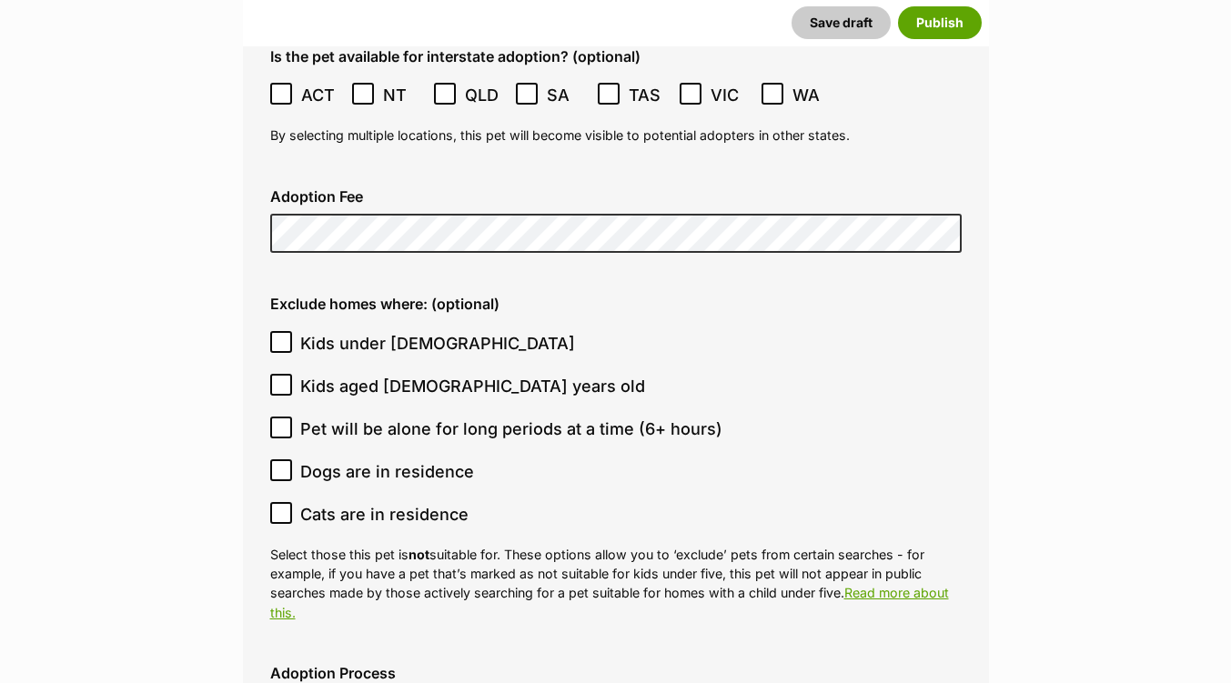
click at [281, 336] on icon at bounding box center [281, 342] width 13 height 13
click at [281, 331] on input "Kids under [DEMOGRAPHIC_DATA]" at bounding box center [281, 342] width 22 height 22
checkbox input "true"
click at [276, 508] on icon at bounding box center [281, 512] width 11 height 8
click at [276, 502] on input "Cats are in residence" at bounding box center [281, 513] width 22 height 22
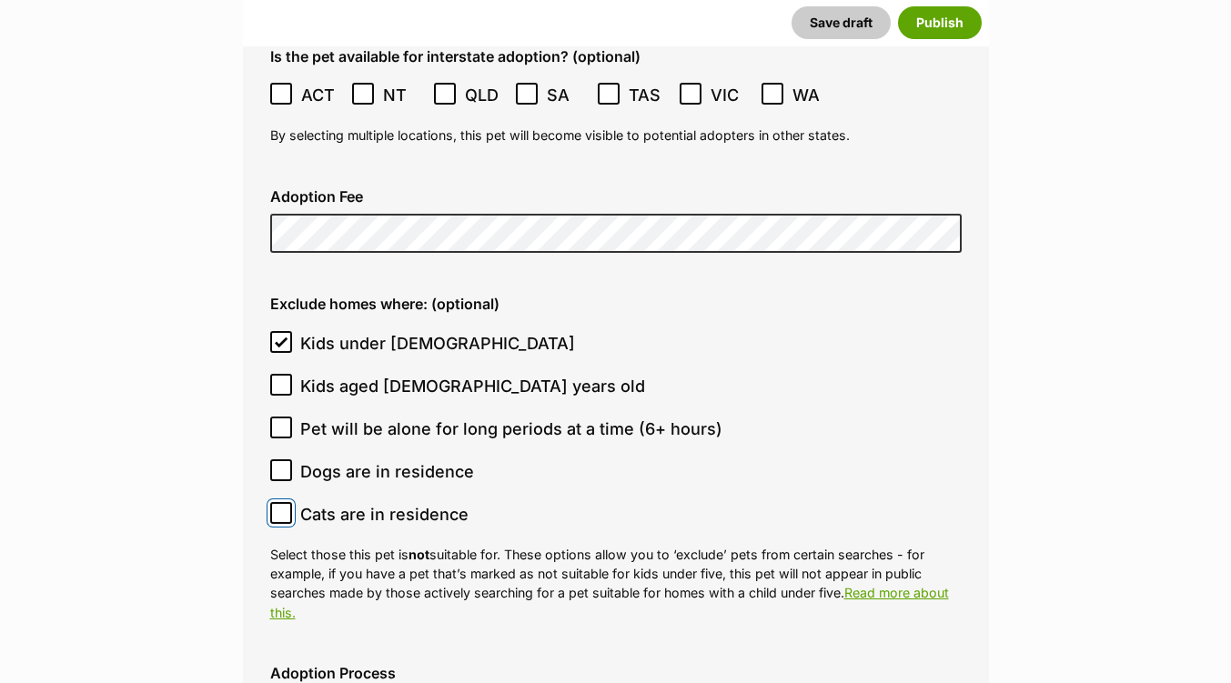
checkbox input "true"
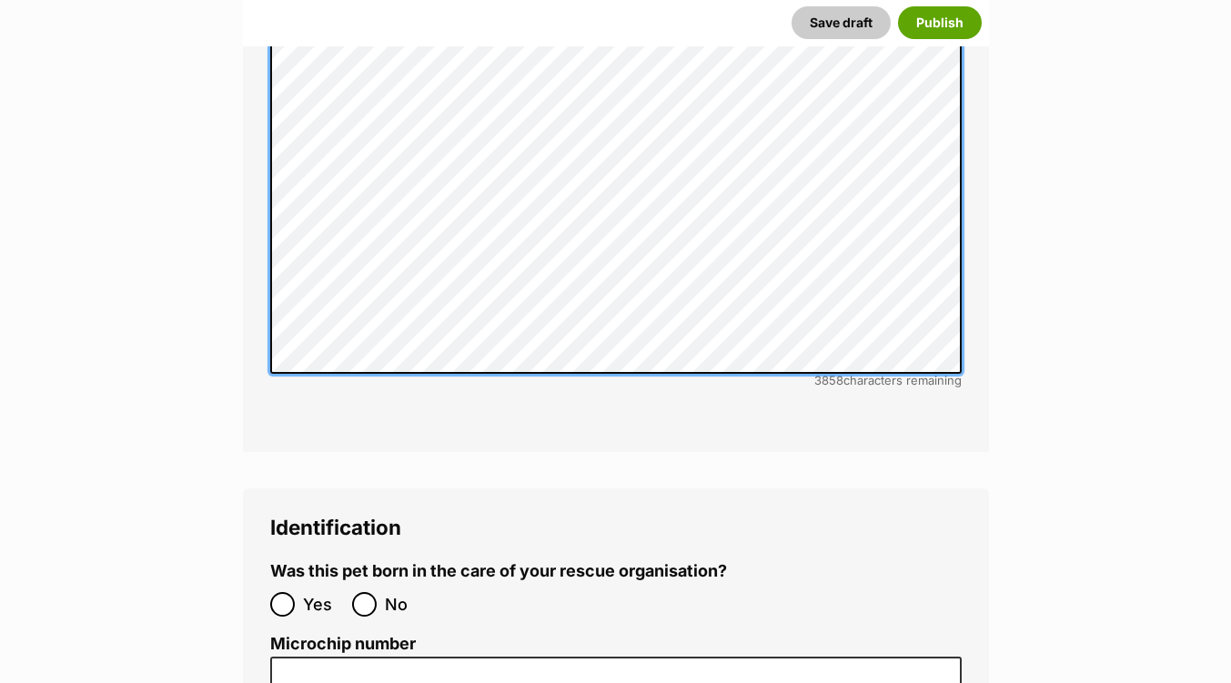
scroll to position [6222, 0]
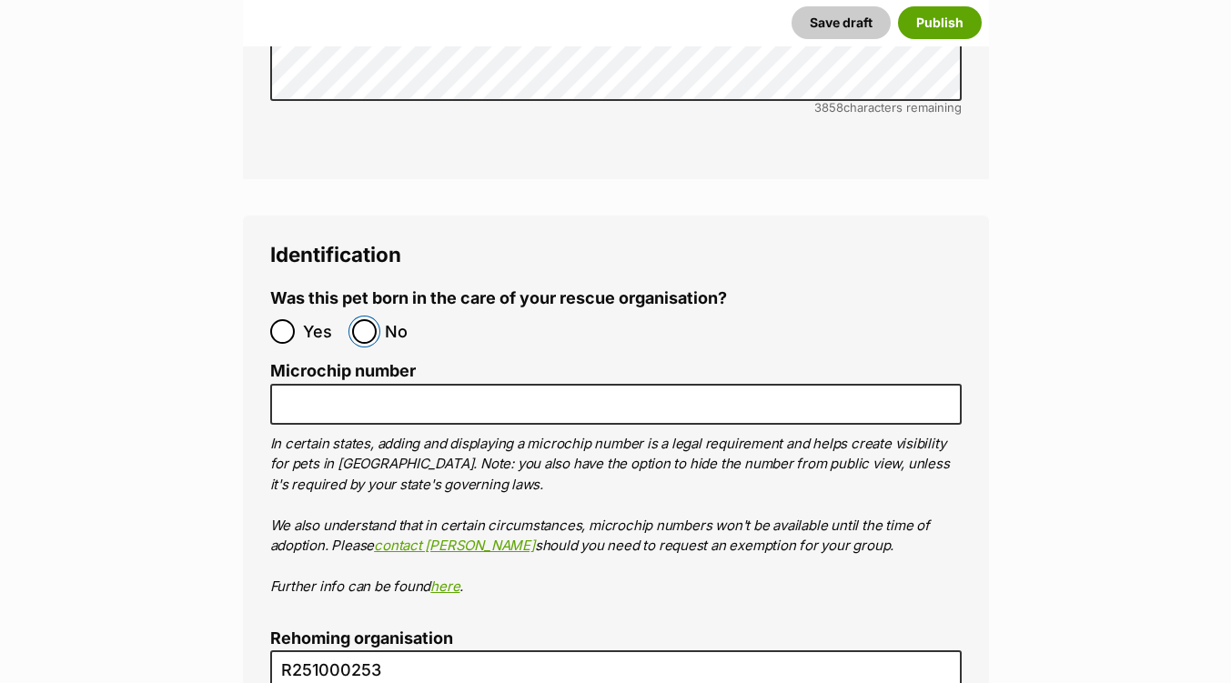
click at [360, 319] on input "No" at bounding box center [364, 331] width 25 height 25
radio input "true"
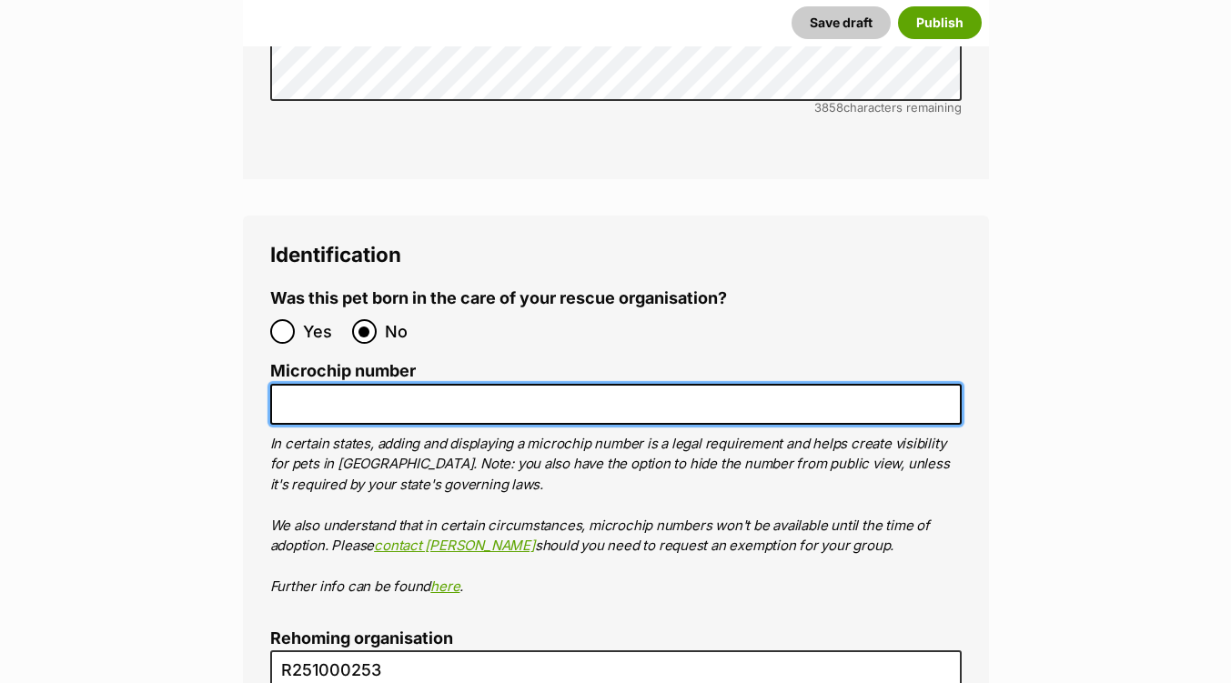
click at [301, 384] on input "Microchip number" at bounding box center [615, 404] width 691 height 41
click at [280, 384] on input "Microchip number" at bounding box center [615, 404] width 691 height 41
paste input "956000015731484"
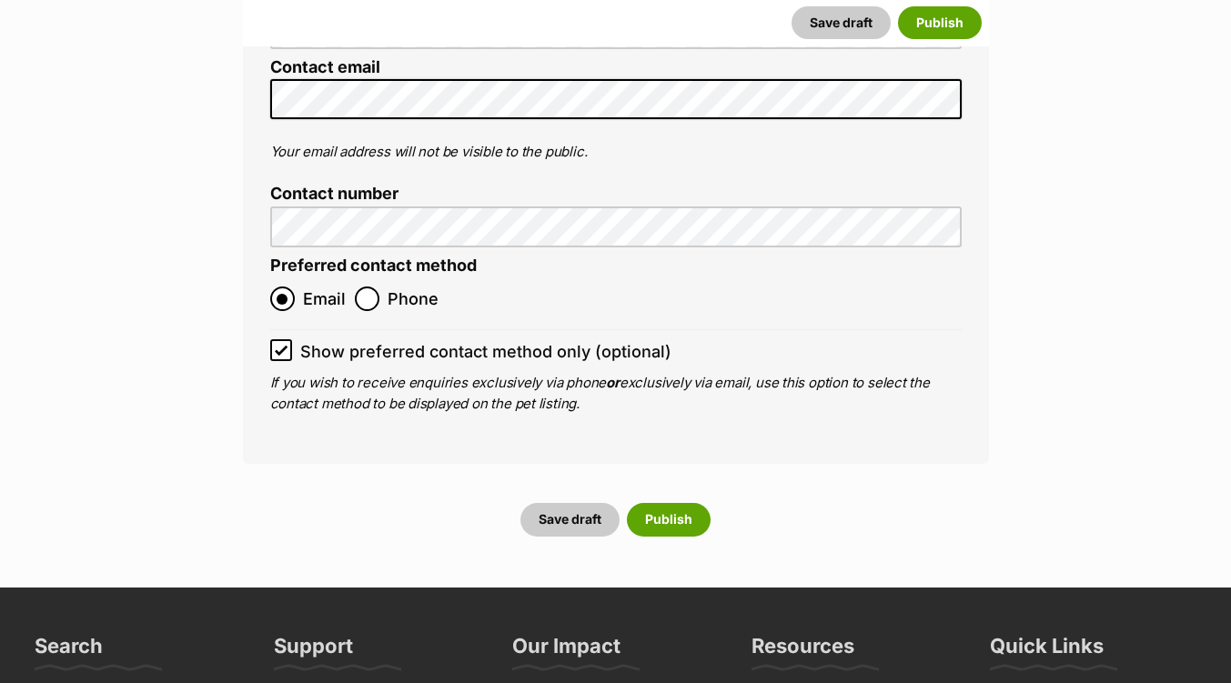
scroll to position [7405, 0]
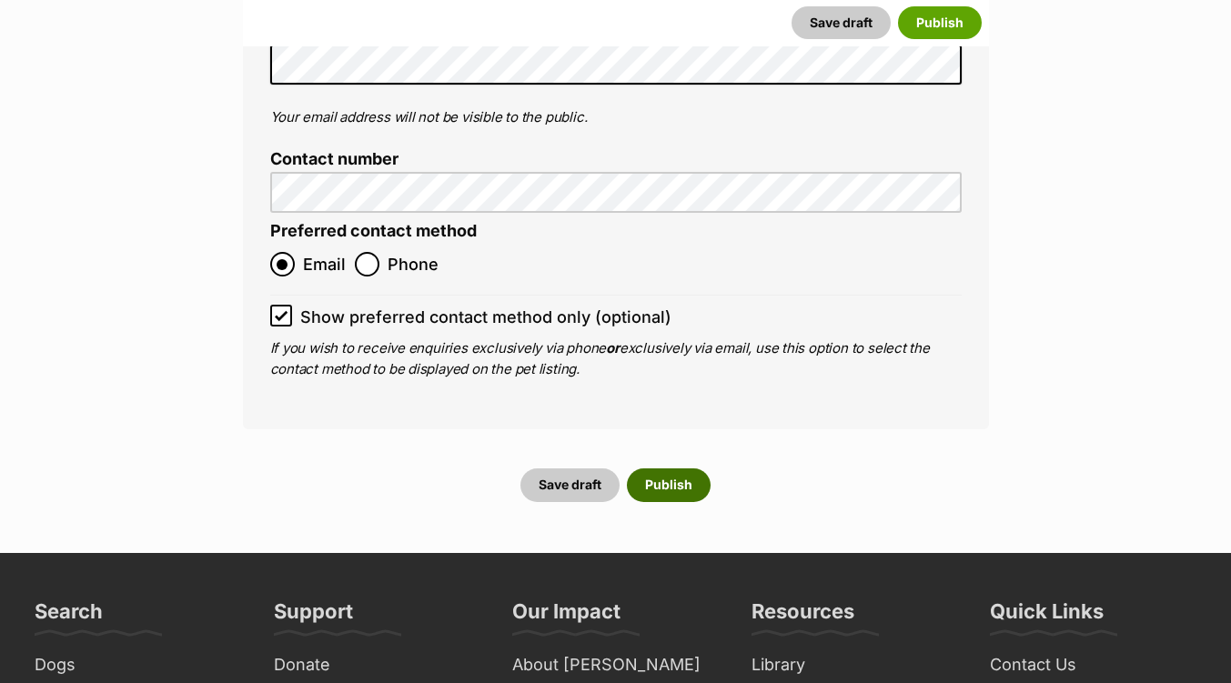
type input "956000015731484"
click at [670, 468] on button "Publish" at bounding box center [669, 484] width 84 height 33
